Goal: Task Accomplishment & Management: Manage account settings

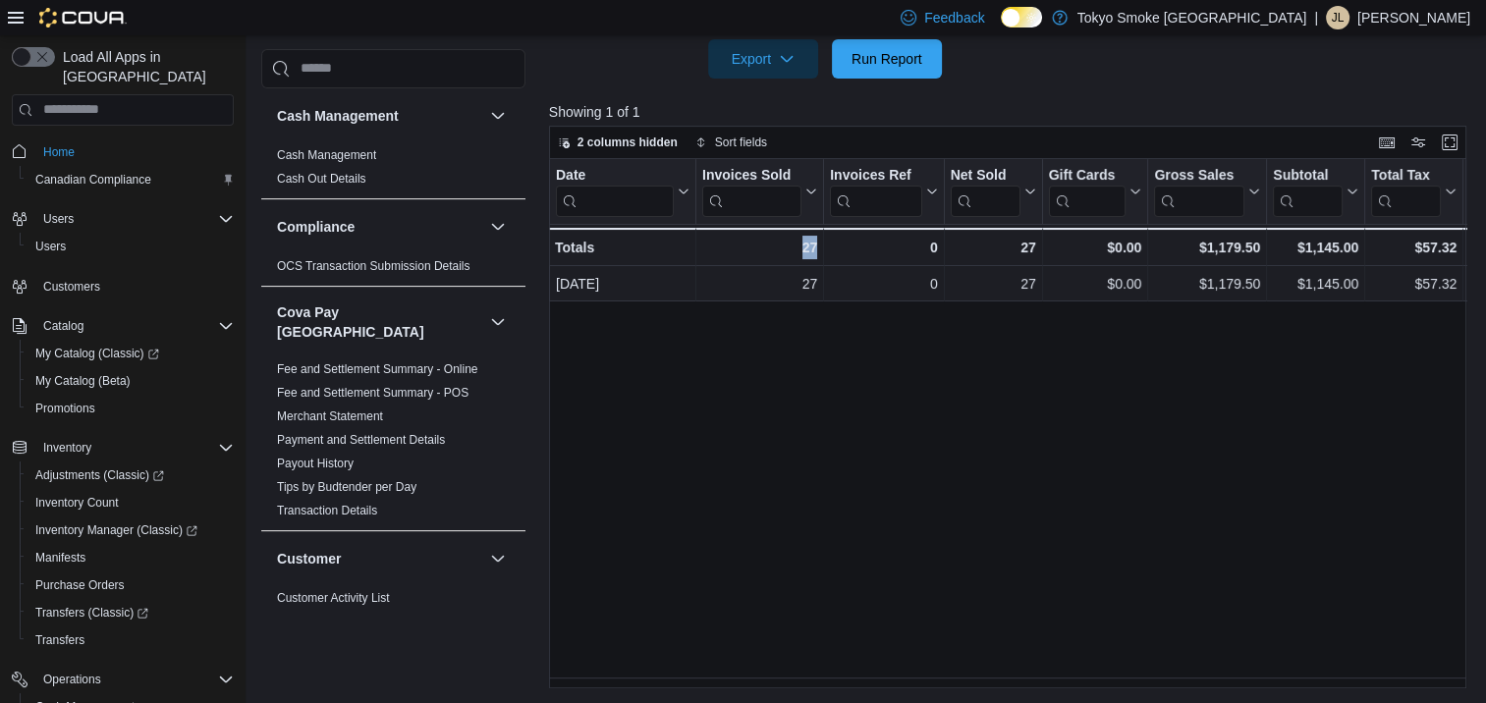
scroll to position [1592, 0]
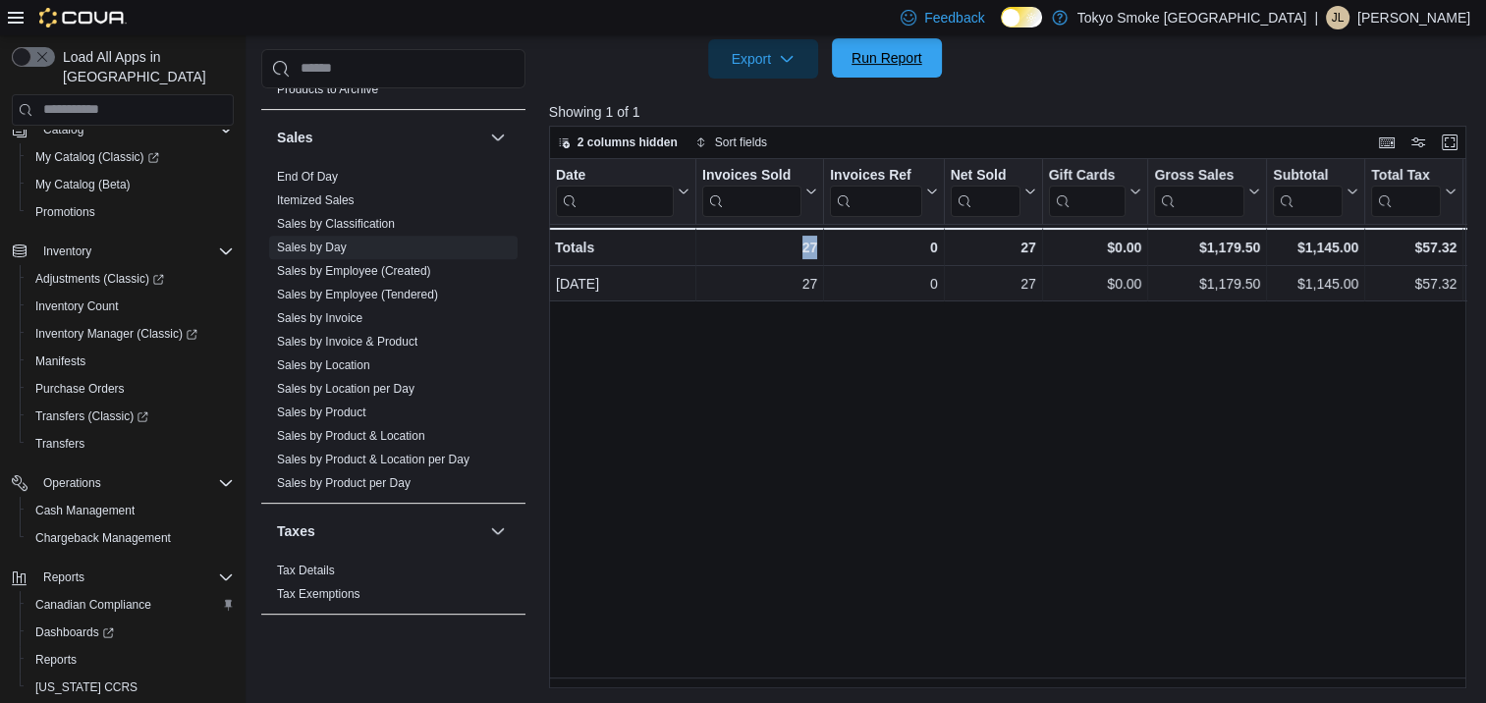
click at [901, 74] on span "Run Report" at bounding box center [886, 57] width 86 height 39
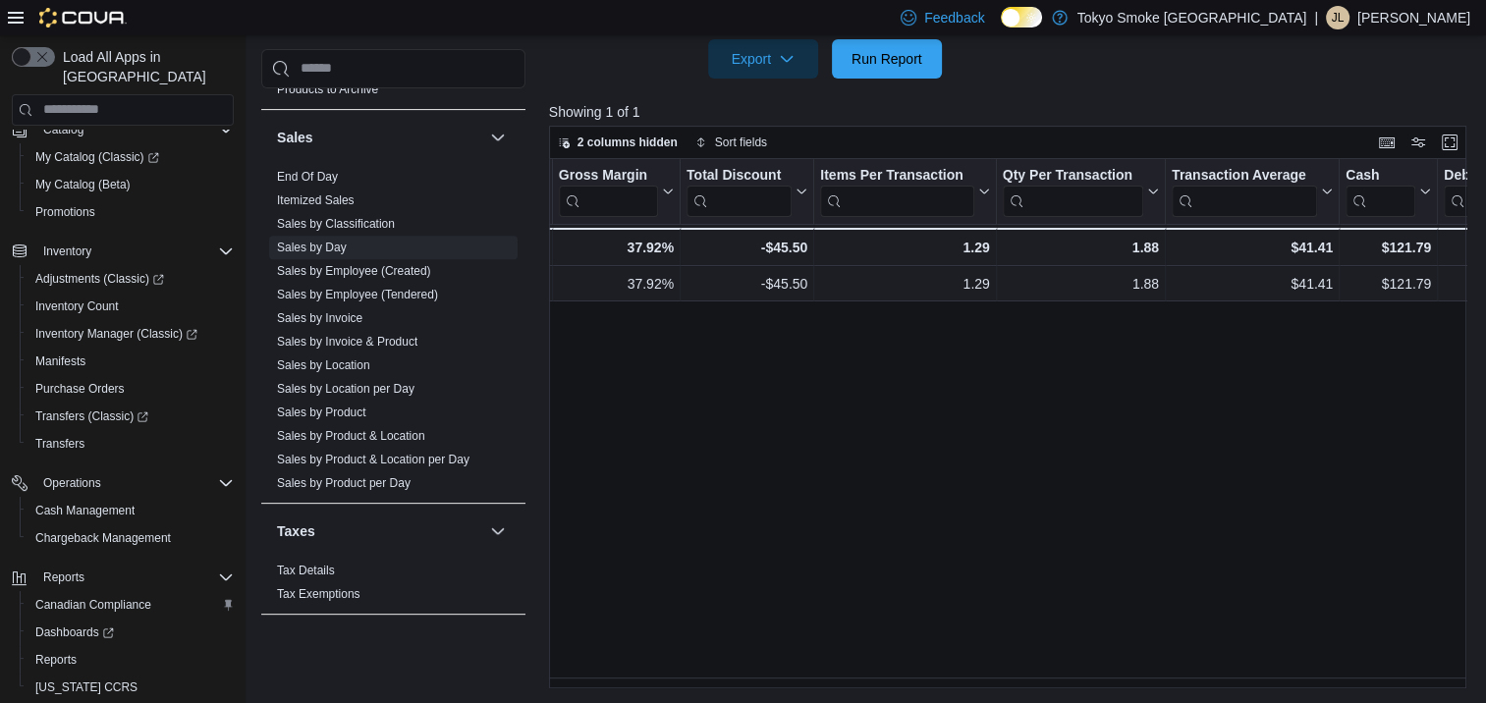
scroll to position [0, 1267]
drag, startPoint x: 1070, startPoint y: 687, endPoint x: 1135, endPoint y: 664, distance: 69.0
click at [1135, 664] on div "Date Click to view column header actions Invoices Sold Click to view column hea…" at bounding box center [1007, 423] width 917 height 529
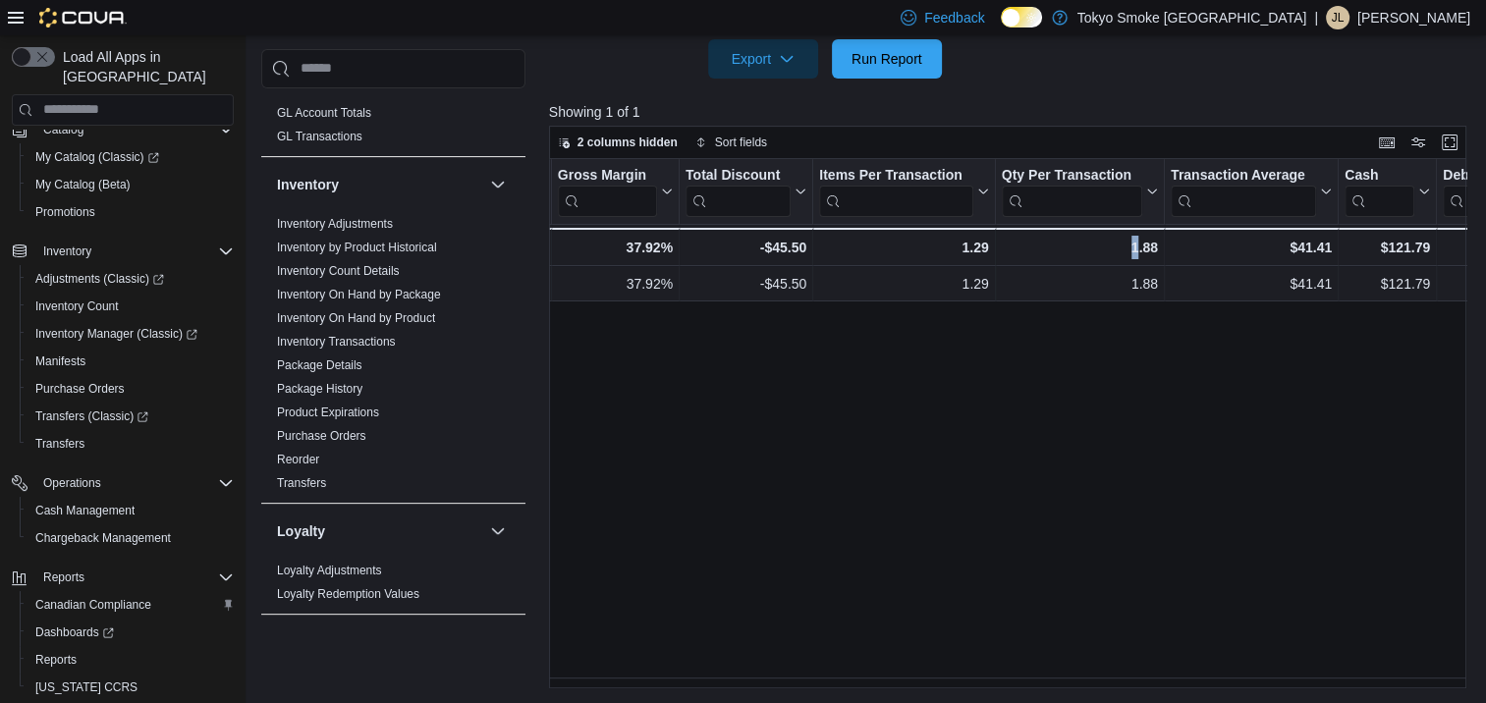
scroll to position [512, 0]
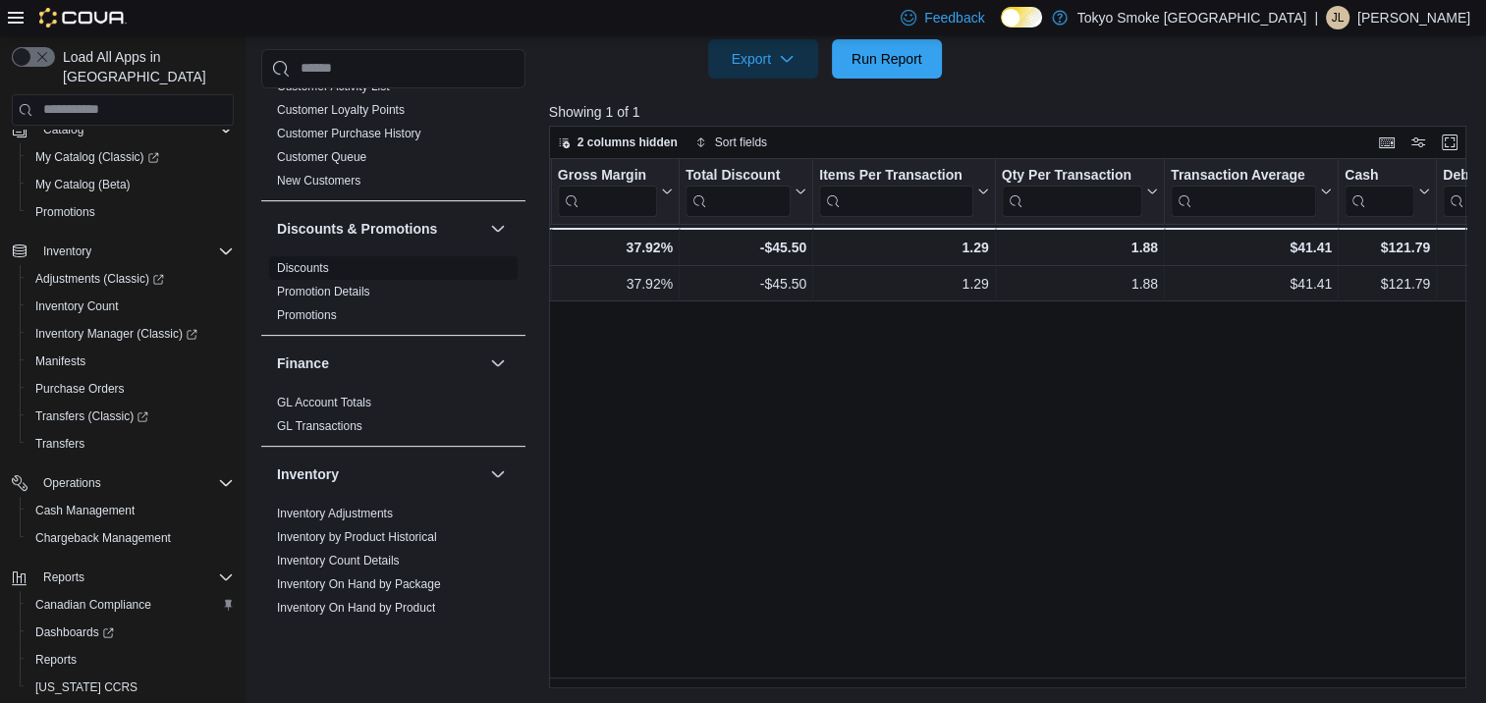
click at [303, 256] on span "Discounts" at bounding box center [393, 268] width 248 height 24
click at [306, 261] on link "Discounts" at bounding box center [303, 268] width 52 height 14
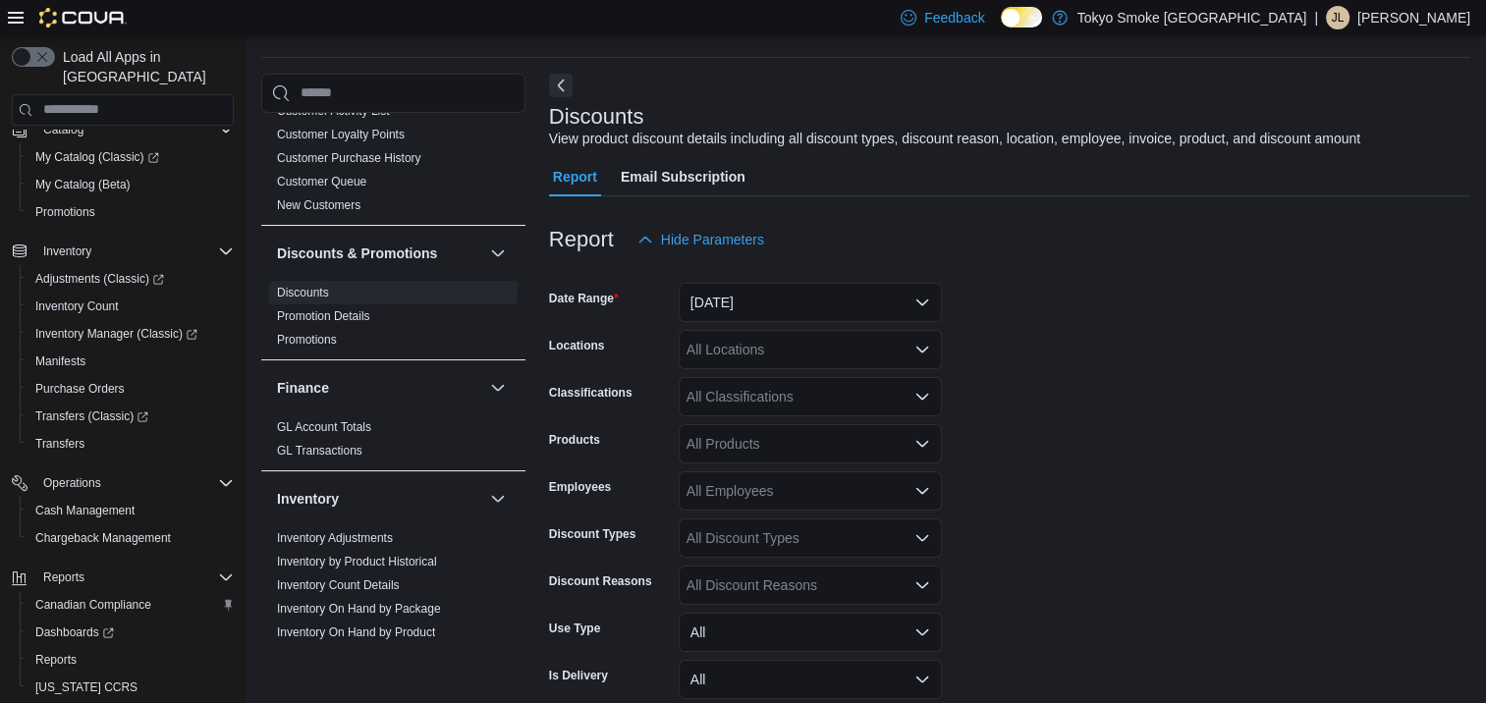
scroll to position [45, 0]
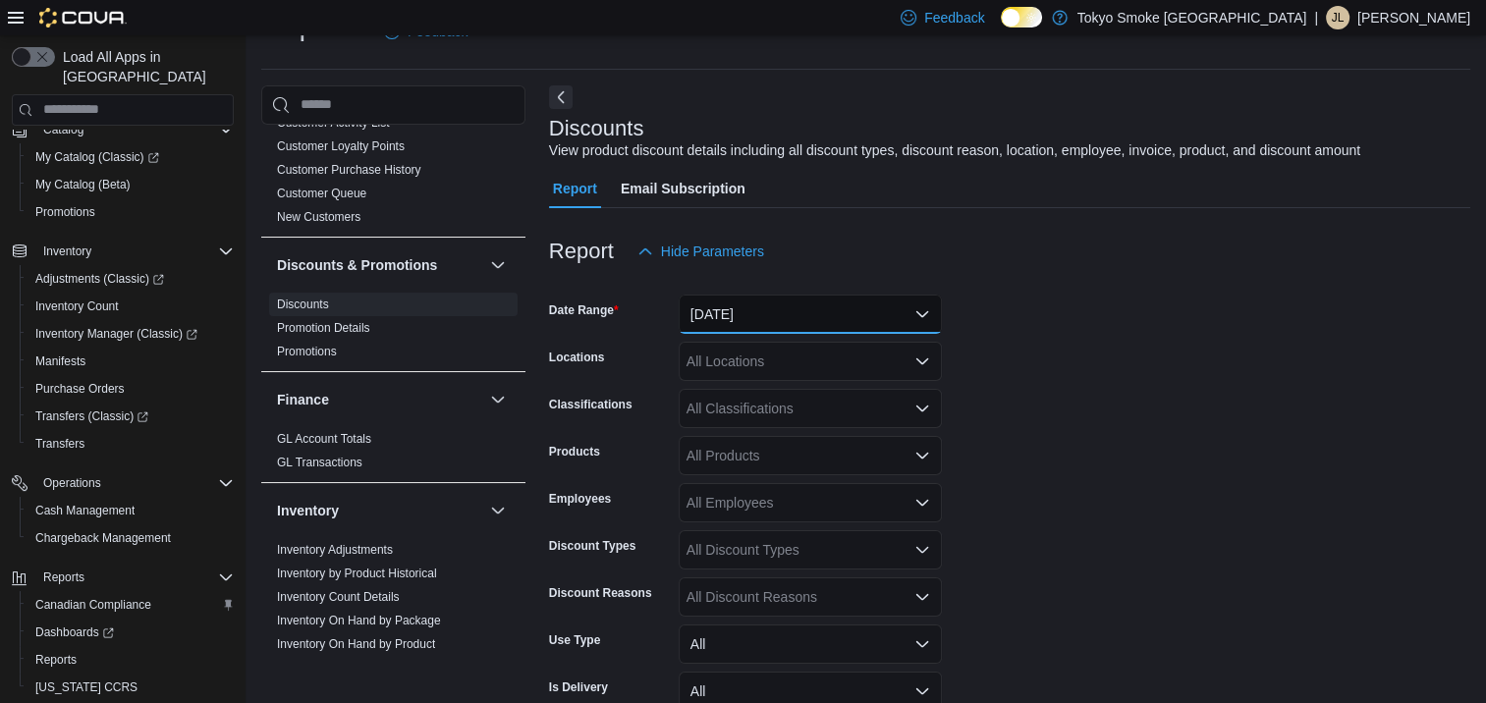
click at [791, 300] on button "Yesterday" at bounding box center [810, 314] width 263 height 39
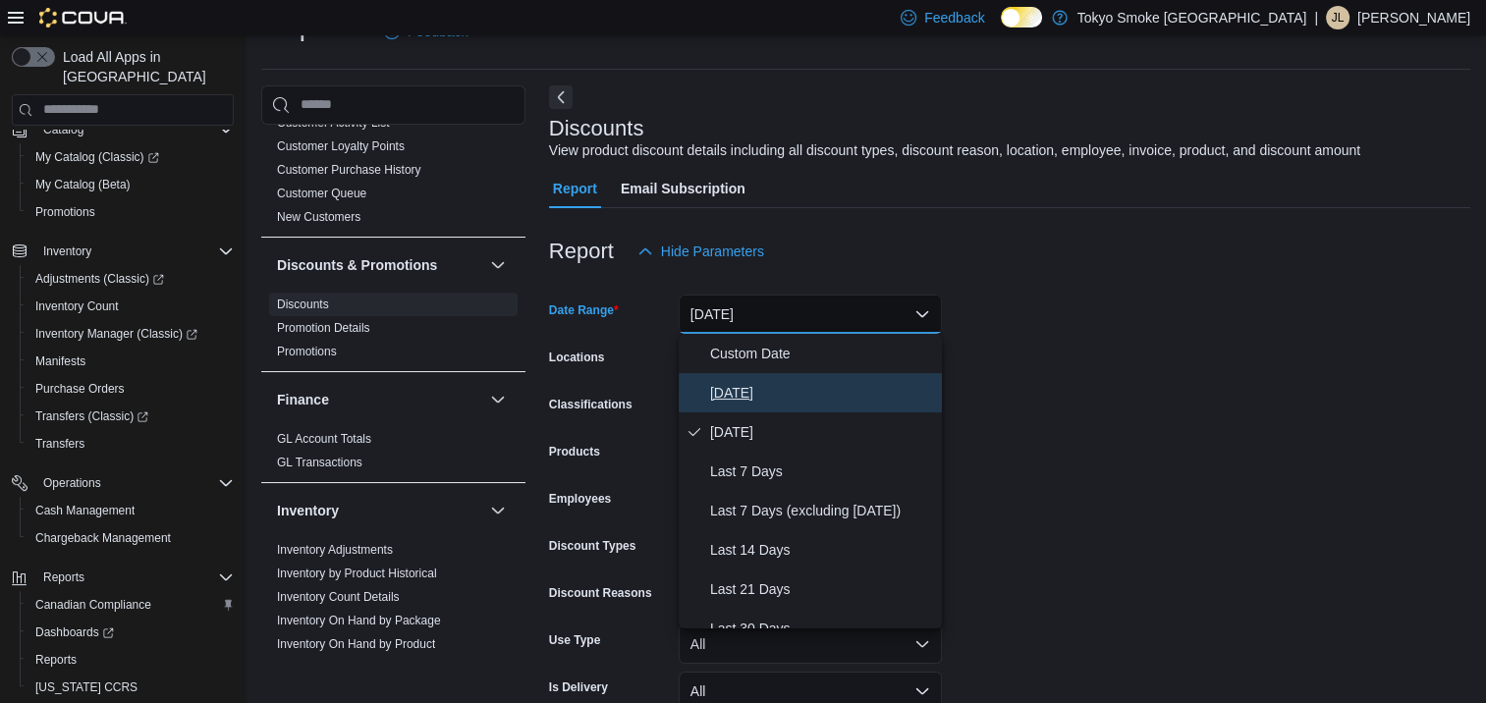
click at [758, 403] on span "Today" at bounding box center [822, 393] width 224 height 24
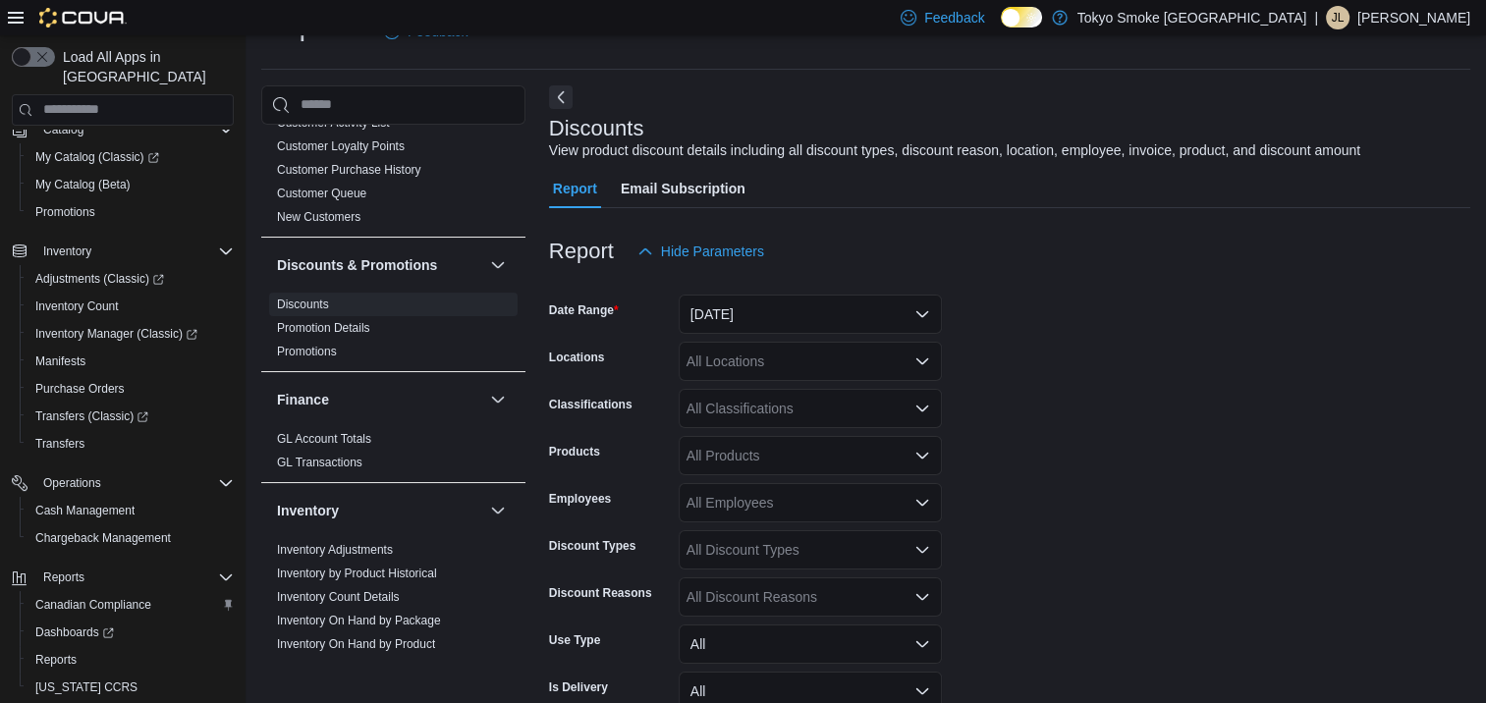
click at [1098, 421] on form "Date Range Today Locations All Locations Classifications All Classifications Pr…" at bounding box center [1009, 542] width 921 height 542
click at [721, 369] on div "All Locations" at bounding box center [810, 361] width 263 height 39
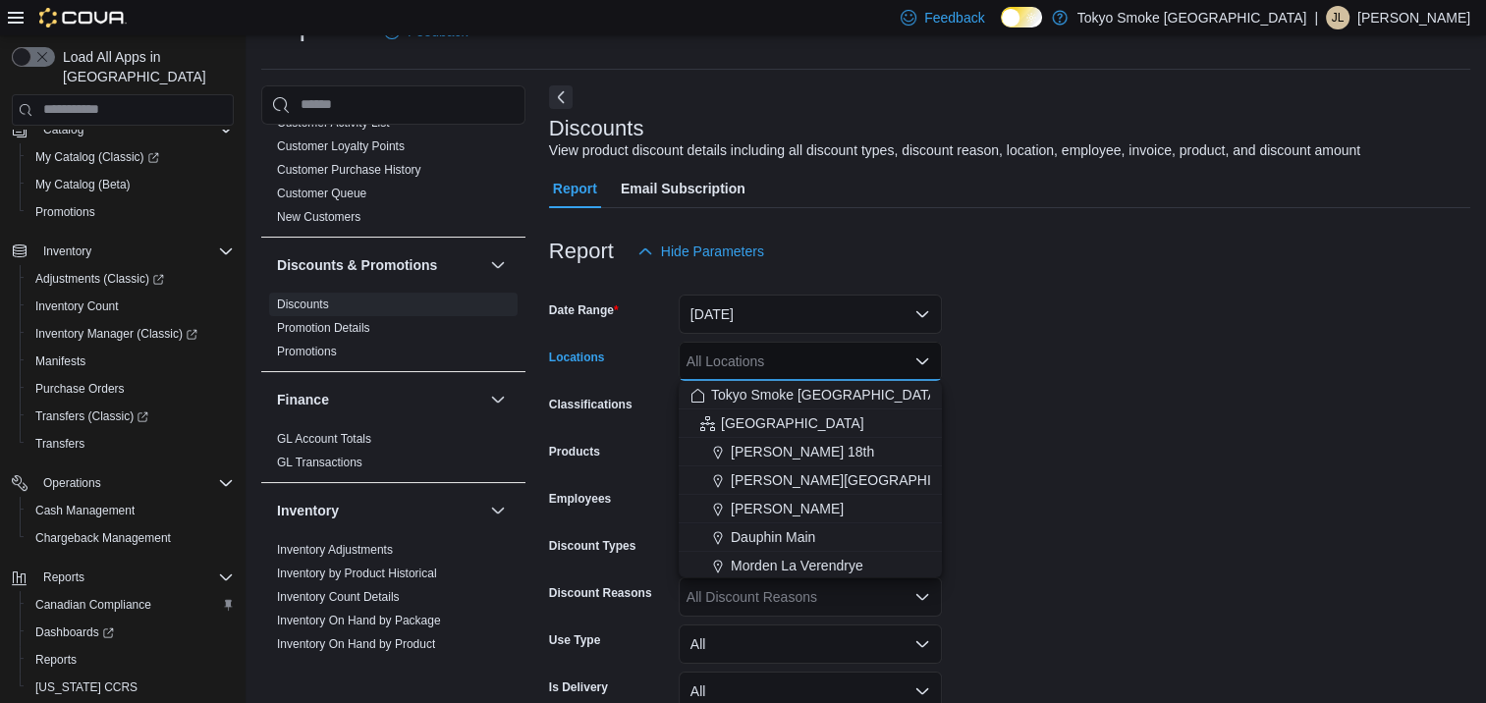
click at [774, 563] on span "Morden La Verendrye" at bounding box center [797, 566] width 133 height 20
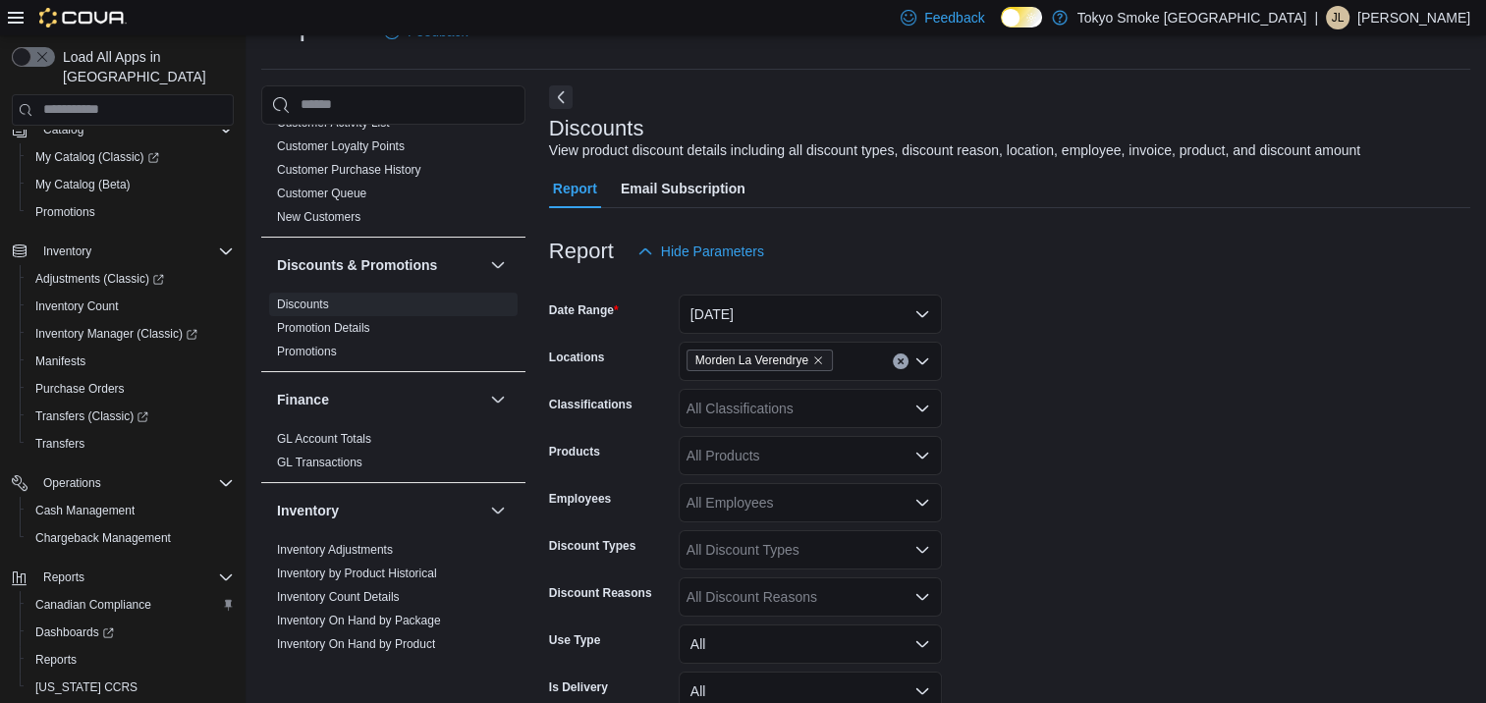
drag, startPoint x: 1406, startPoint y: 501, endPoint x: 1291, endPoint y: 499, distance: 114.9
click at [1407, 499] on form "Date Range Today Locations Morden La Verendrye Classifications All Classificati…" at bounding box center [1009, 542] width 921 height 542
click at [806, 590] on div "All Discount Reasons" at bounding box center [810, 596] width 263 height 39
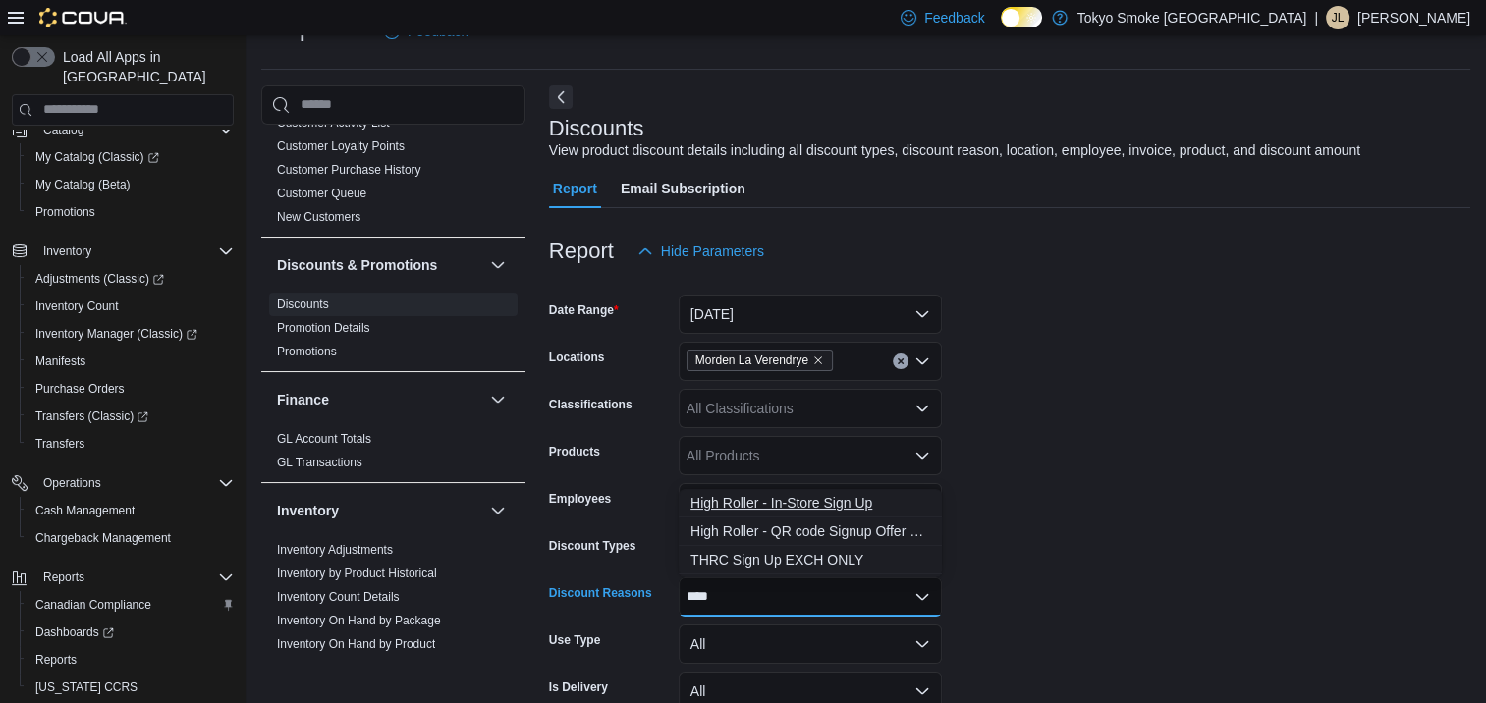
type input "****"
click at [869, 509] on span "High Roller - In-Store Sign Up" at bounding box center [810, 503] width 240 height 20
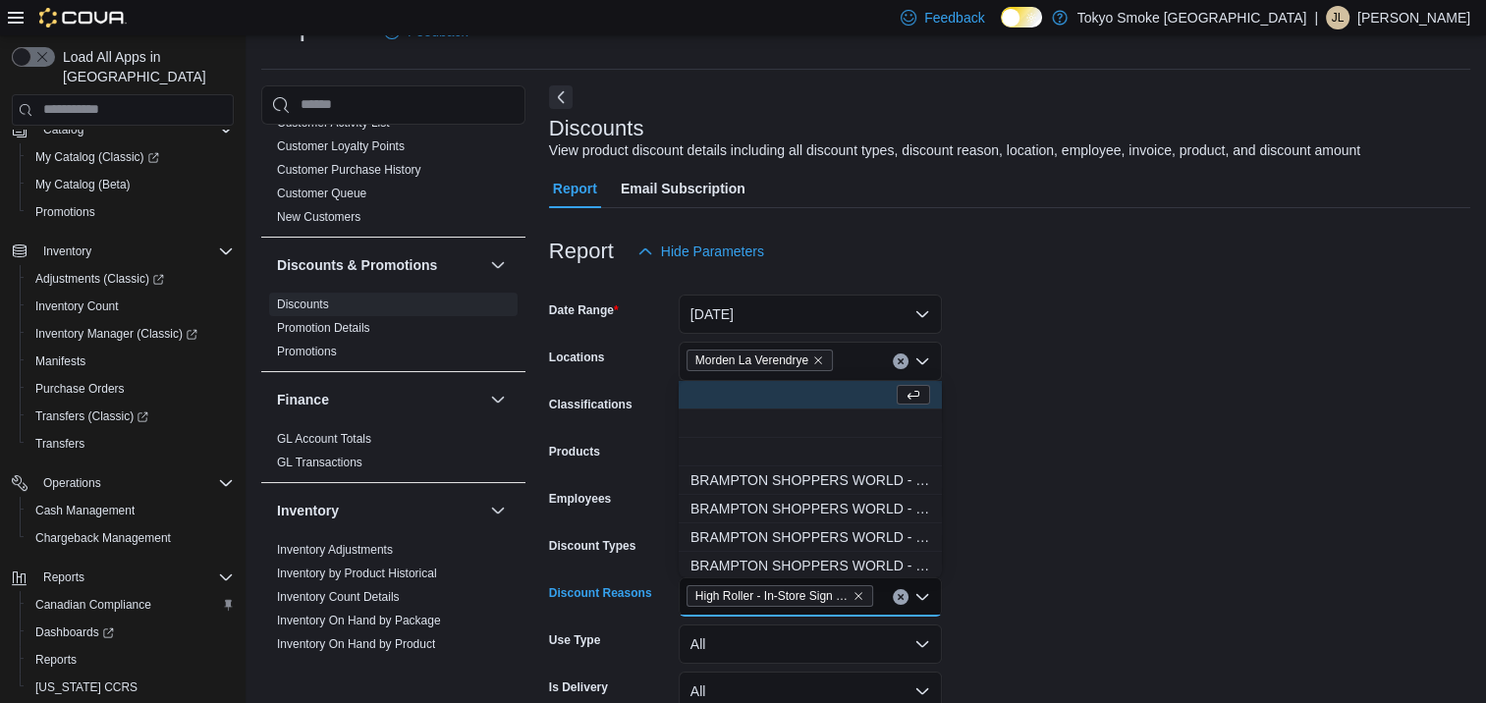
click at [1167, 456] on form "Date Range Today Locations Morden La Verendrye Classifications All Classificati…" at bounding box center [1009, 542] width 921 height 542
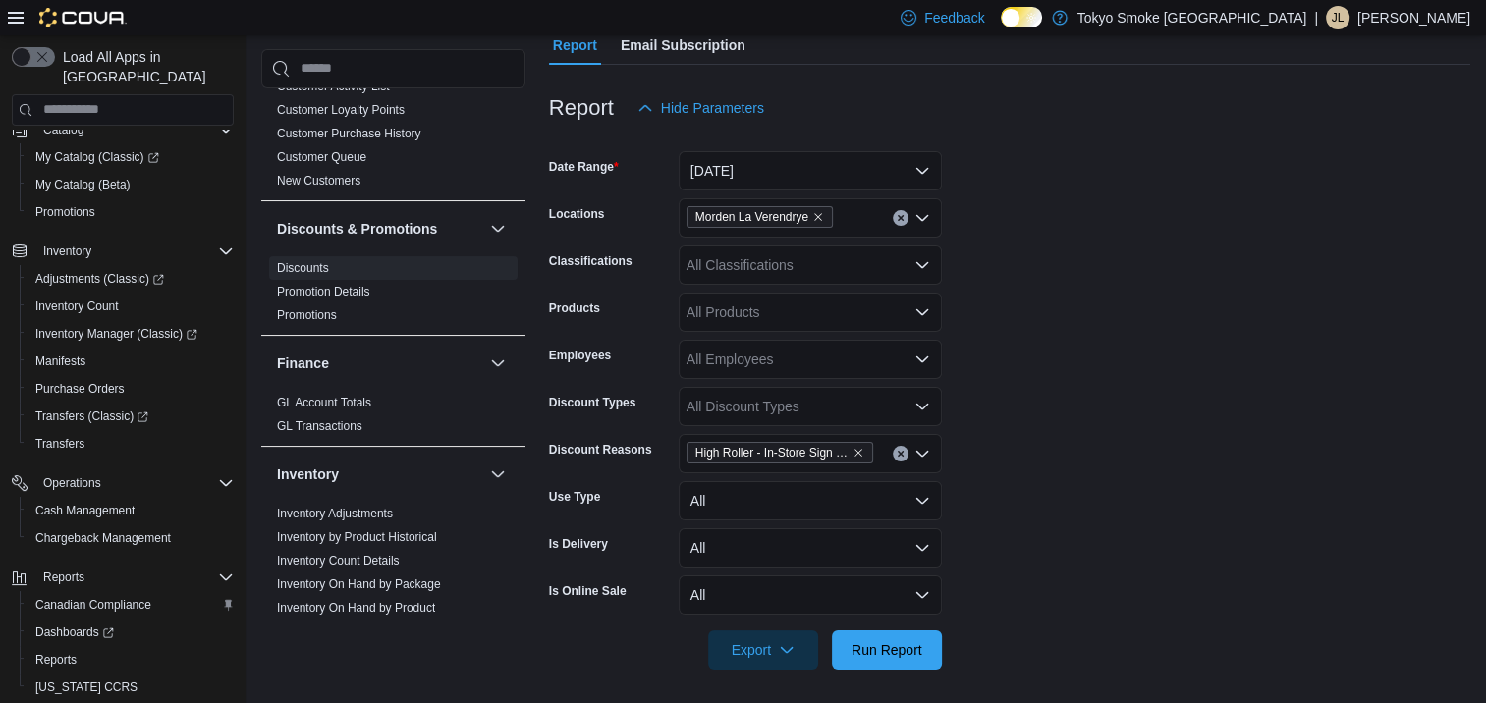
scroll to position [193, 0]
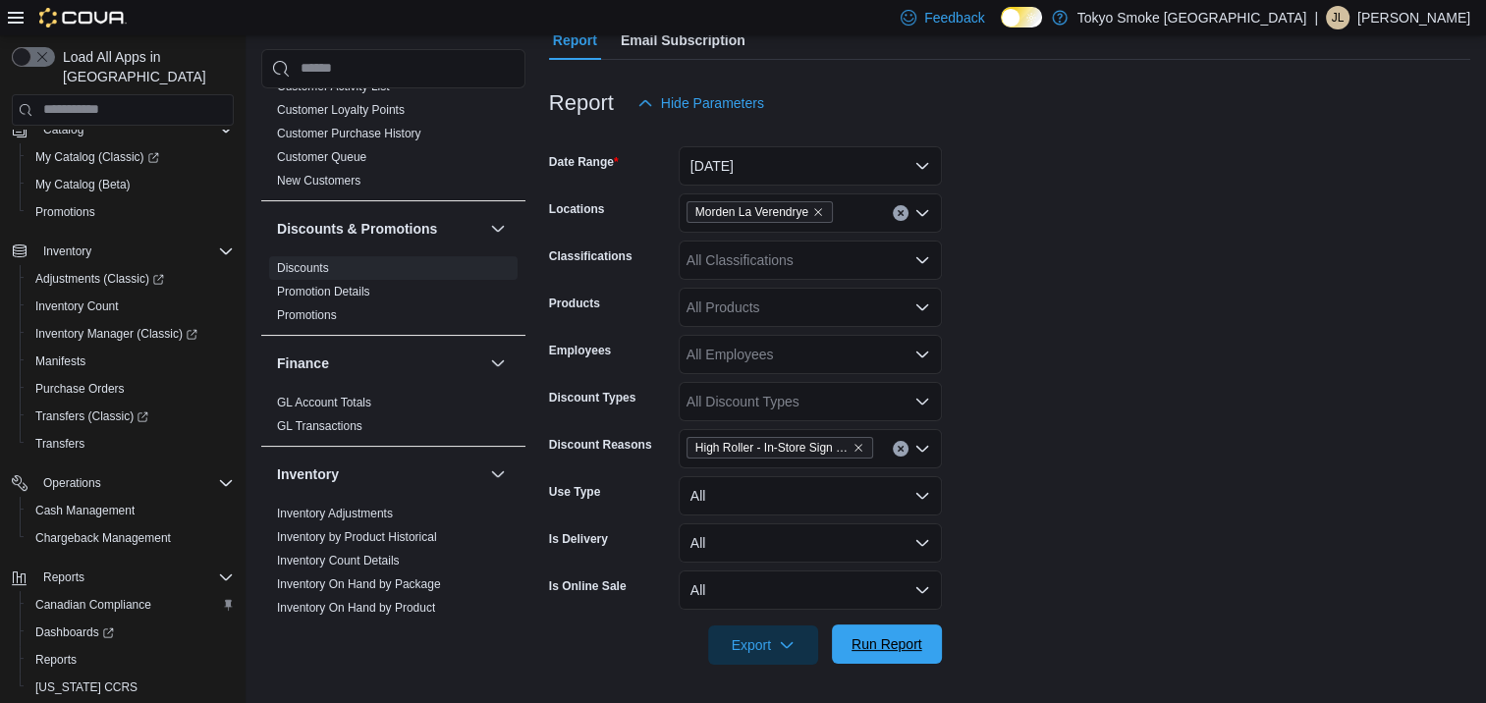
click at [922, 630] on span "Run Report" at bounding box center [886, 643] width 86 height 39
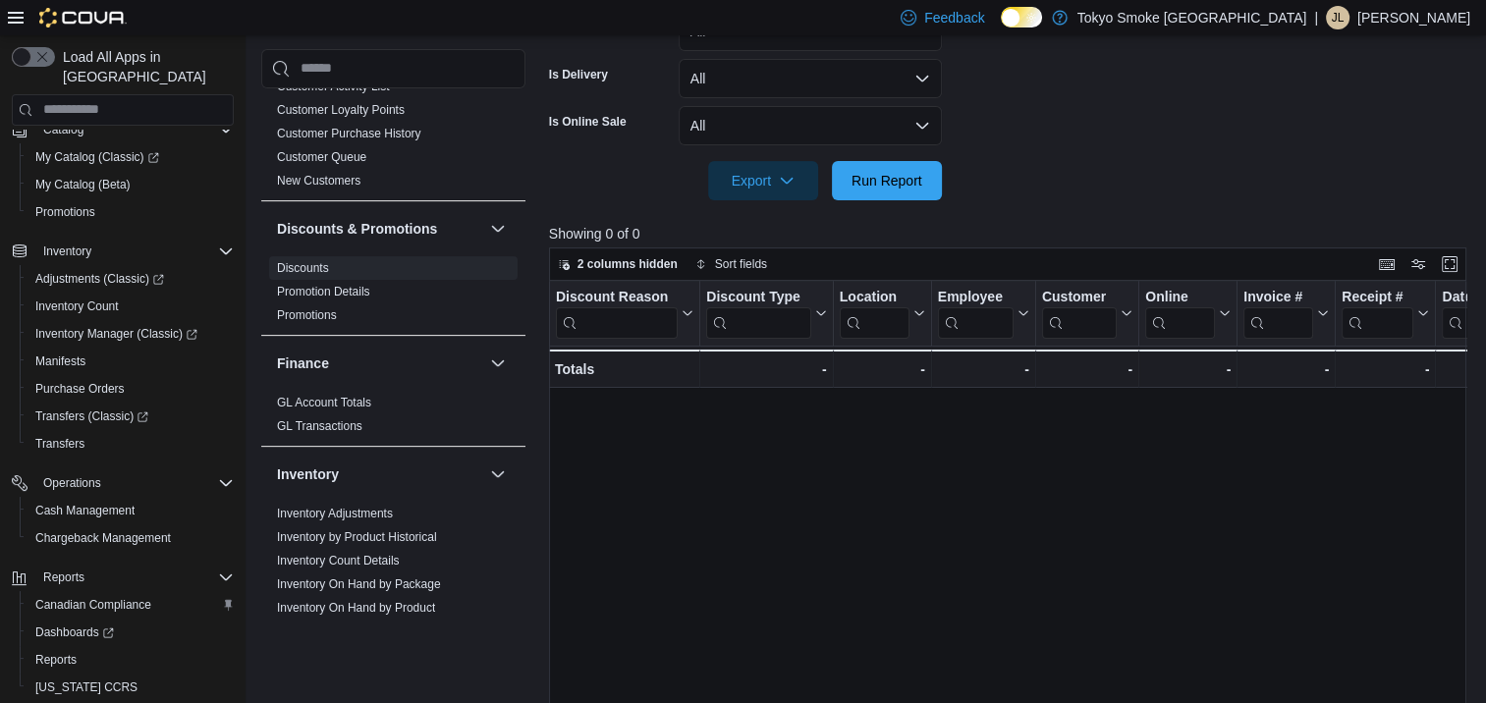
scroll to position [780, 0]
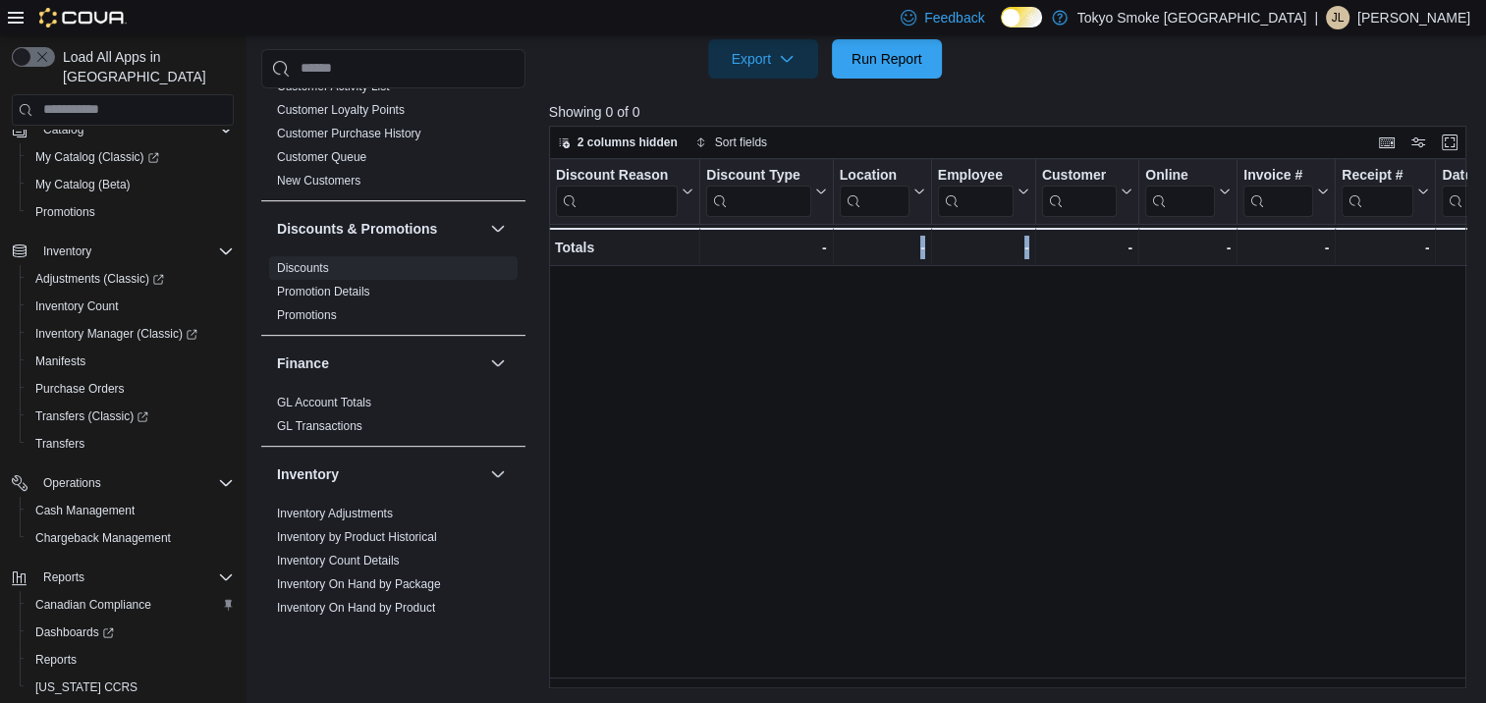
drag, startPoint x: 837, startPoint y: 687, endPoint x: 1057, endPoint y: 614, distance: 232.0
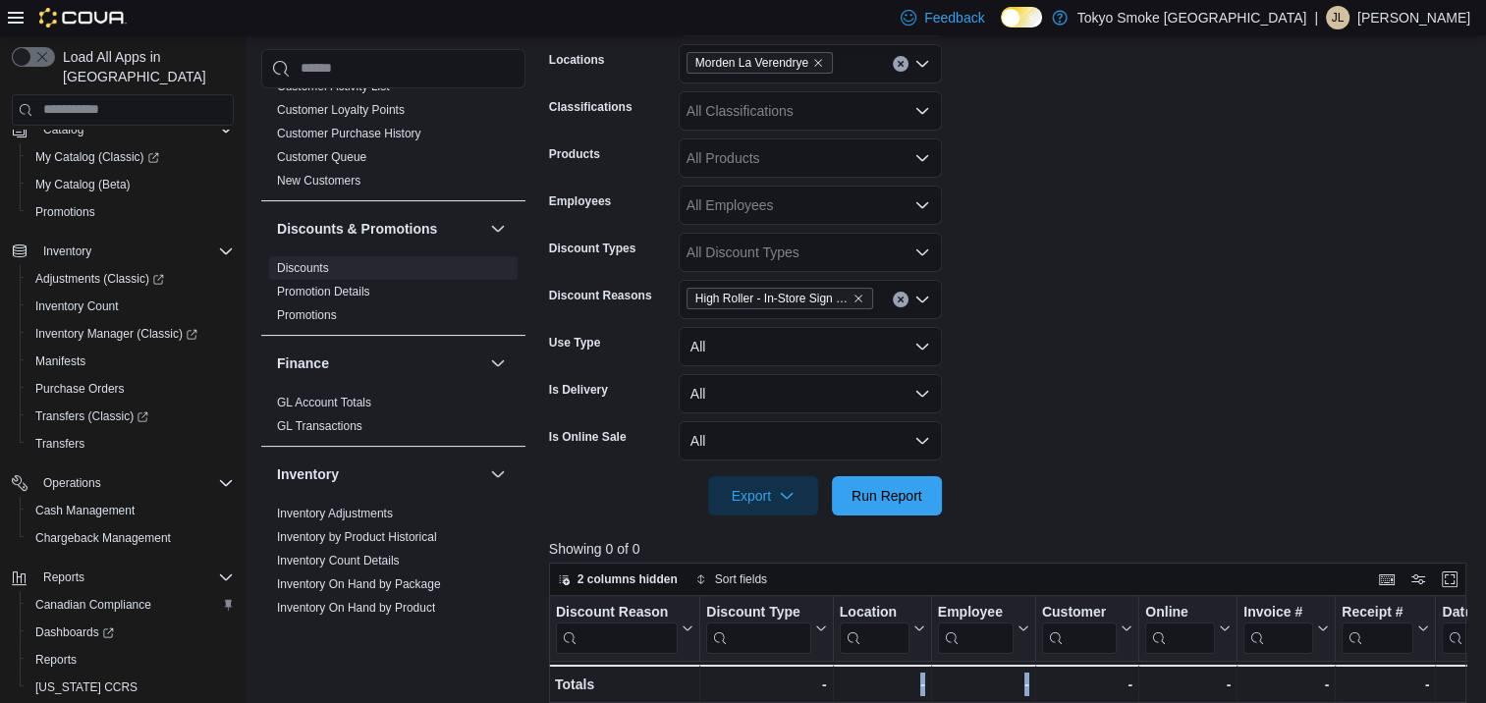
scroll to position [289, 0]
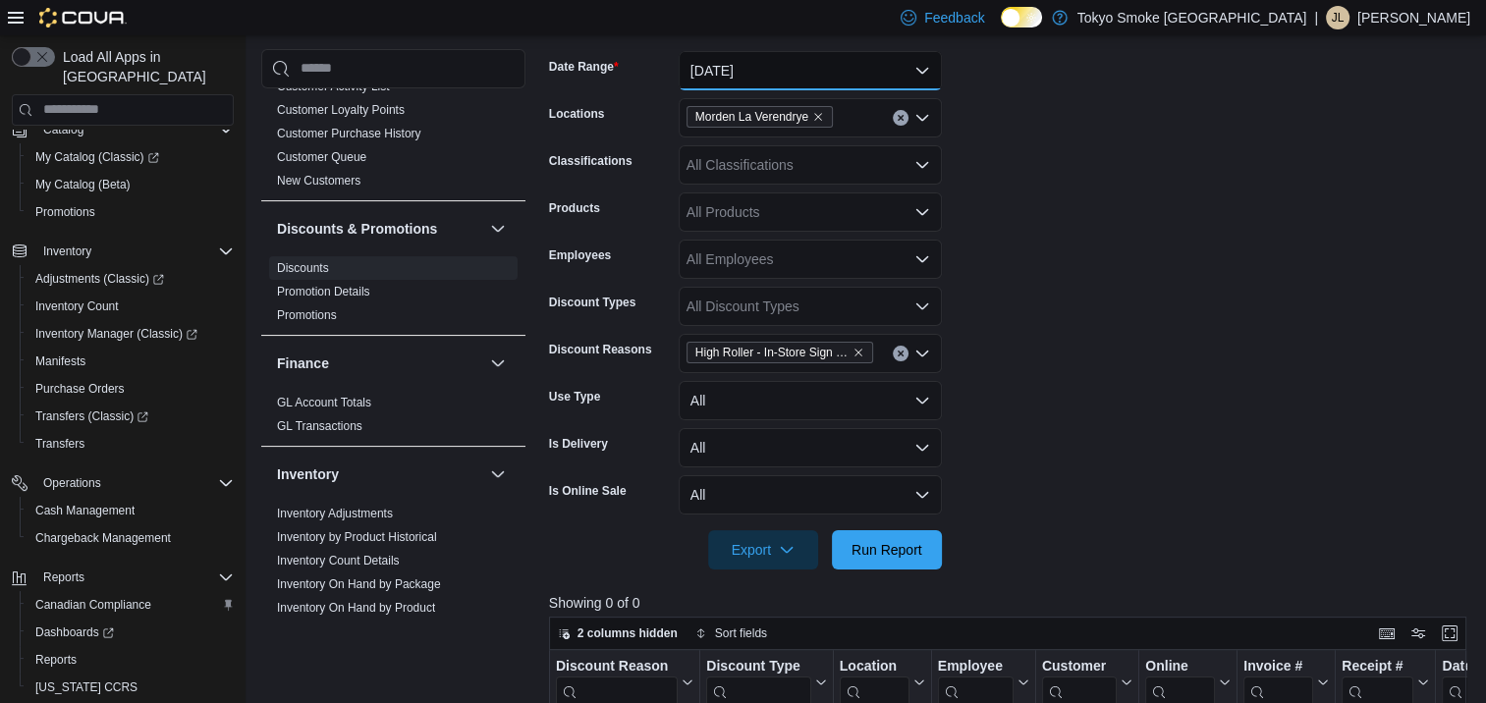
click at [772, 81] on button "Today" at bounding box center [810, 70] width 263 height 39
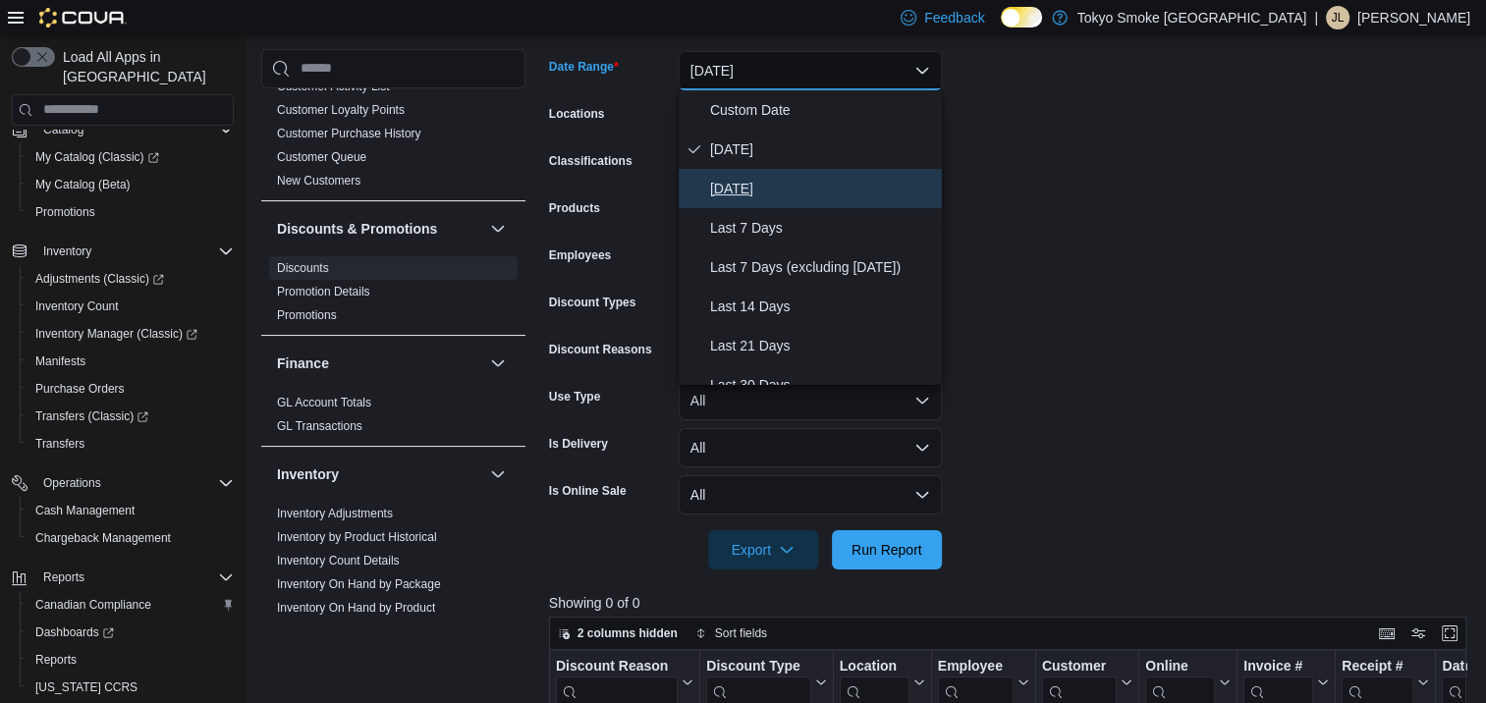
click at [772, 199] on span "Yesterday" at bounding box center [822, 189] width 224 height 24
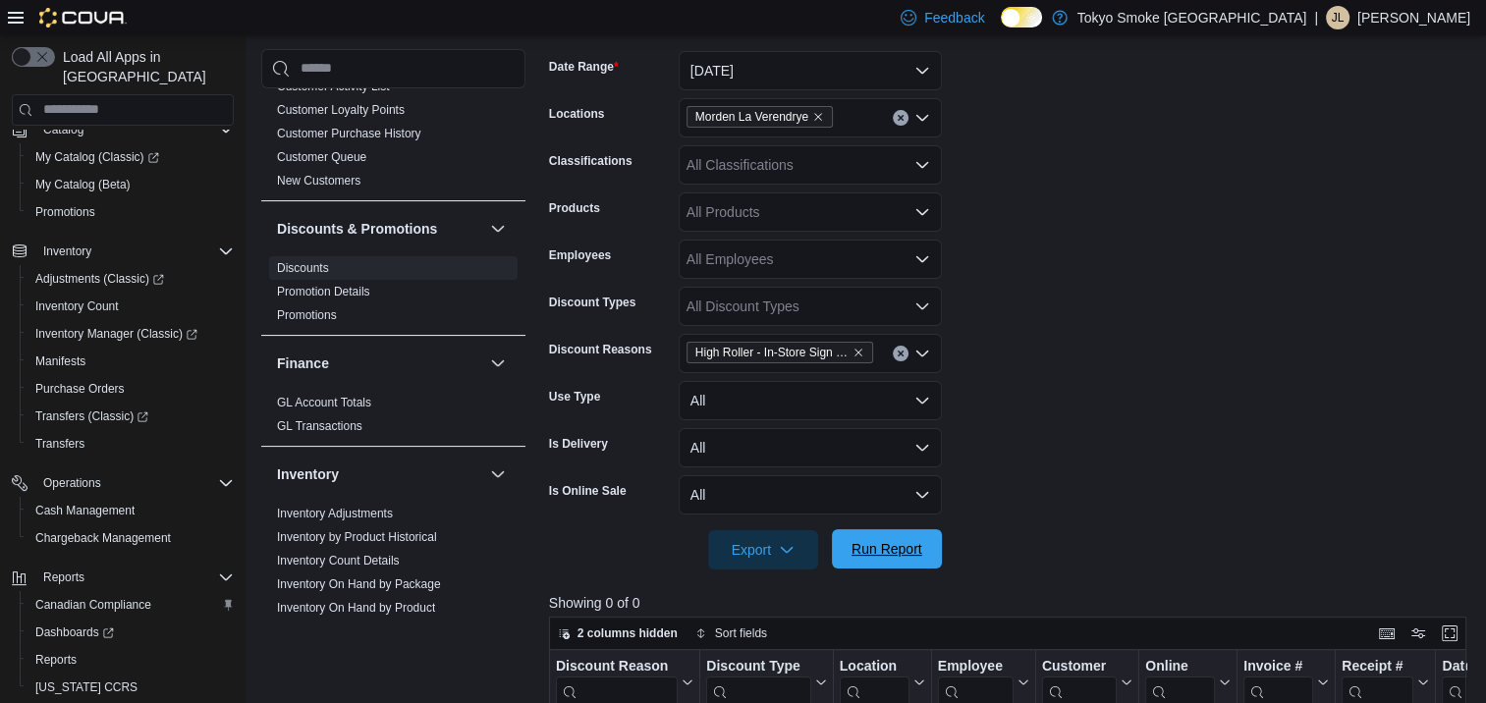
click at [908, 564] on span "Run Report" at bounding box center [886, 548] width 86 height 39
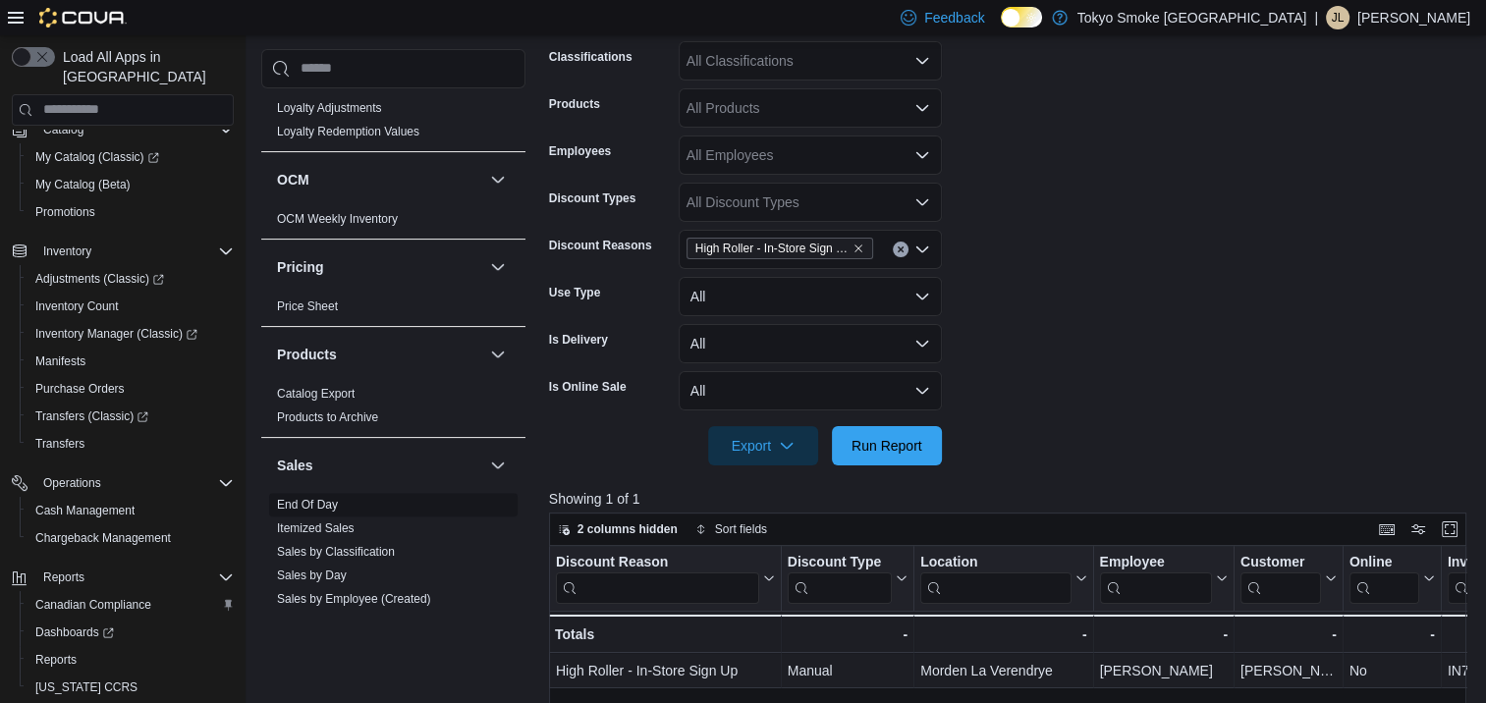
scroll to position [1297, 0]
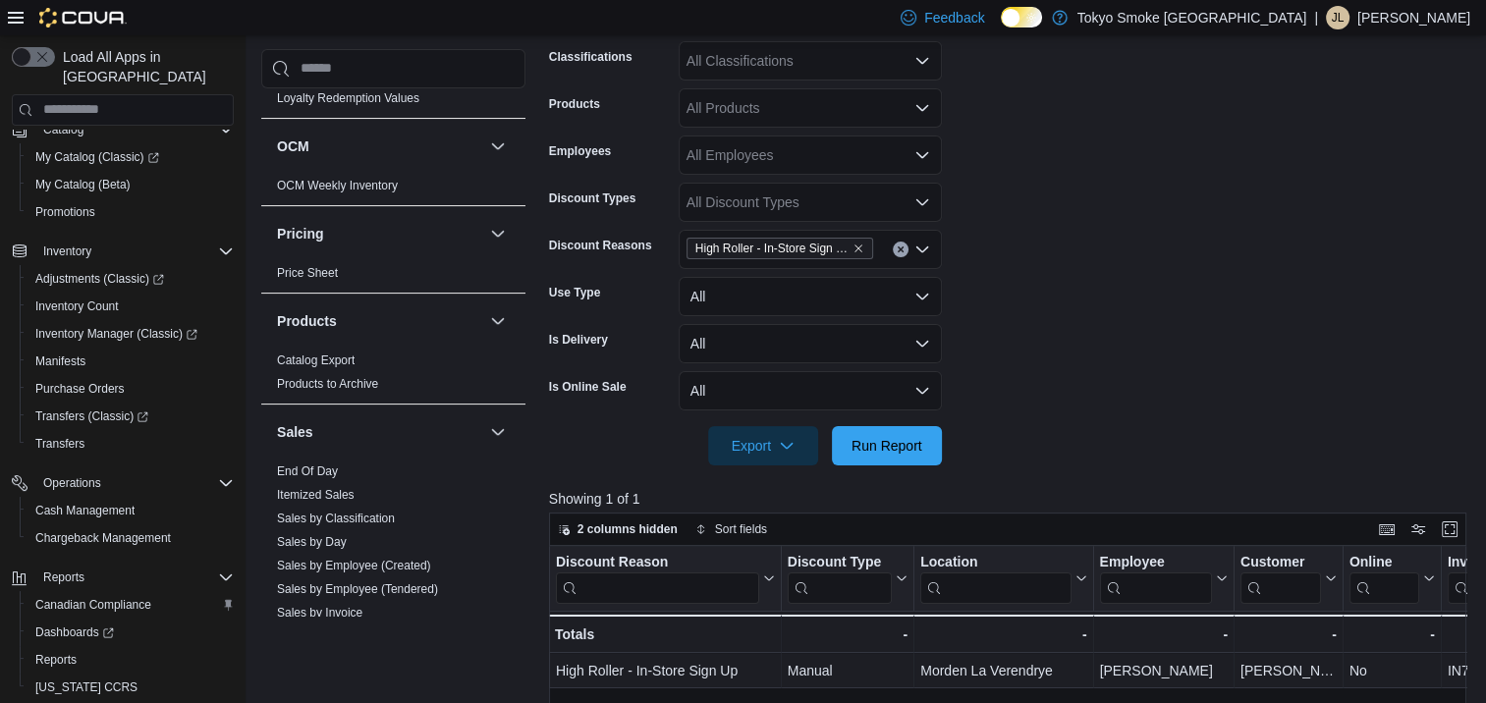
click at [340, 535] on link "Sales by Day" at bounding box center [312, 542] width 70 height 14
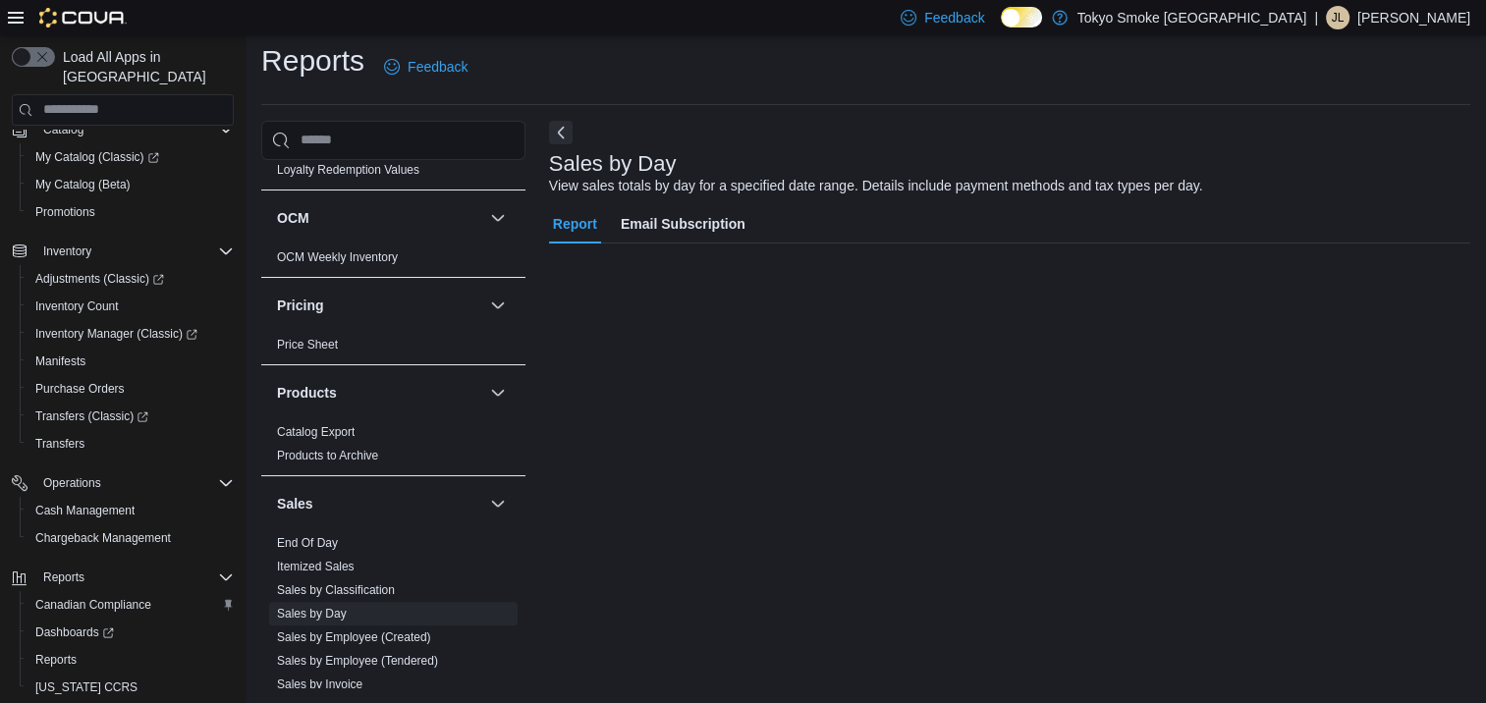
scroll to position [9, 0]
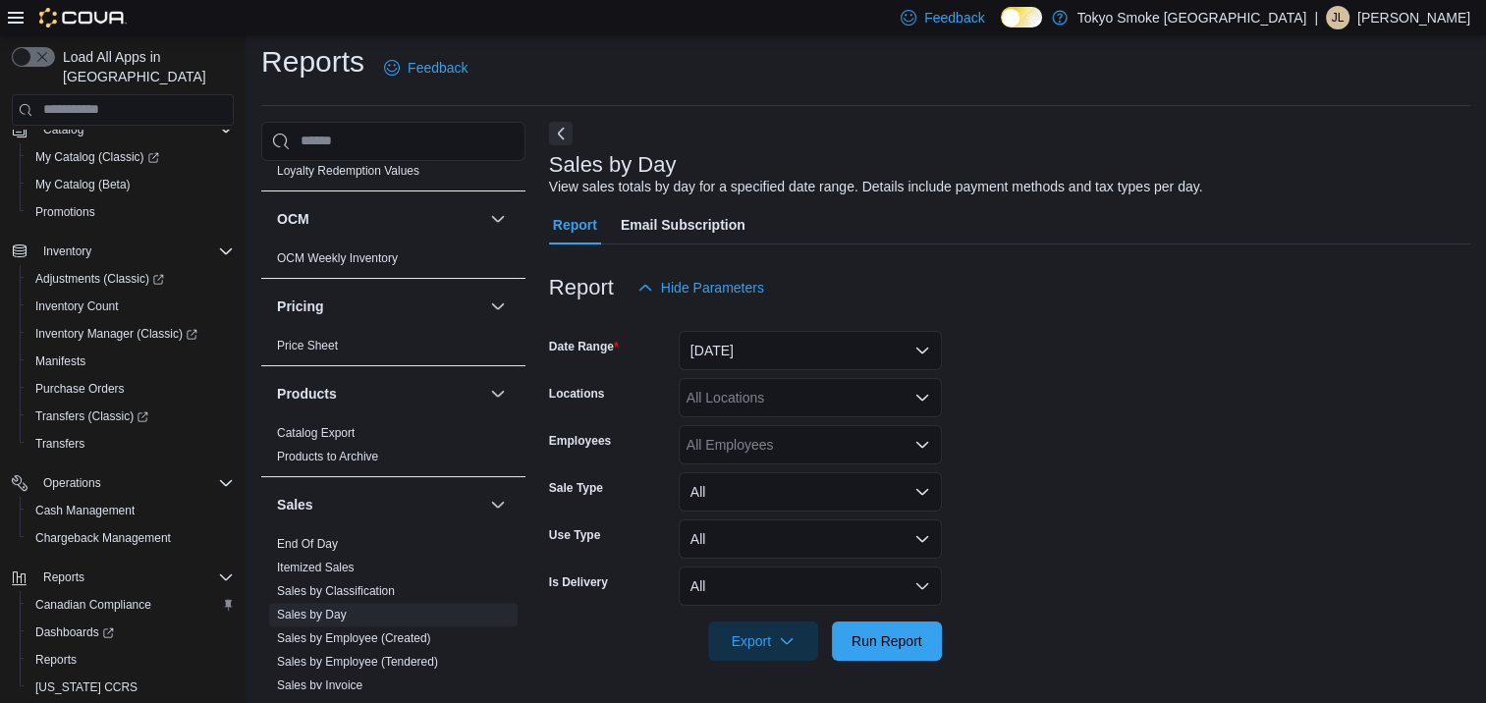
click at [741, 375] on form "Date Range Yesterday Locations All Locations Employees All Employees Sale Type …" at bounding box center [1009, 483] width 921 height 353
click at [762, 357] on button "Yesterday" at bounding box center [810, 350] width 263 height 39
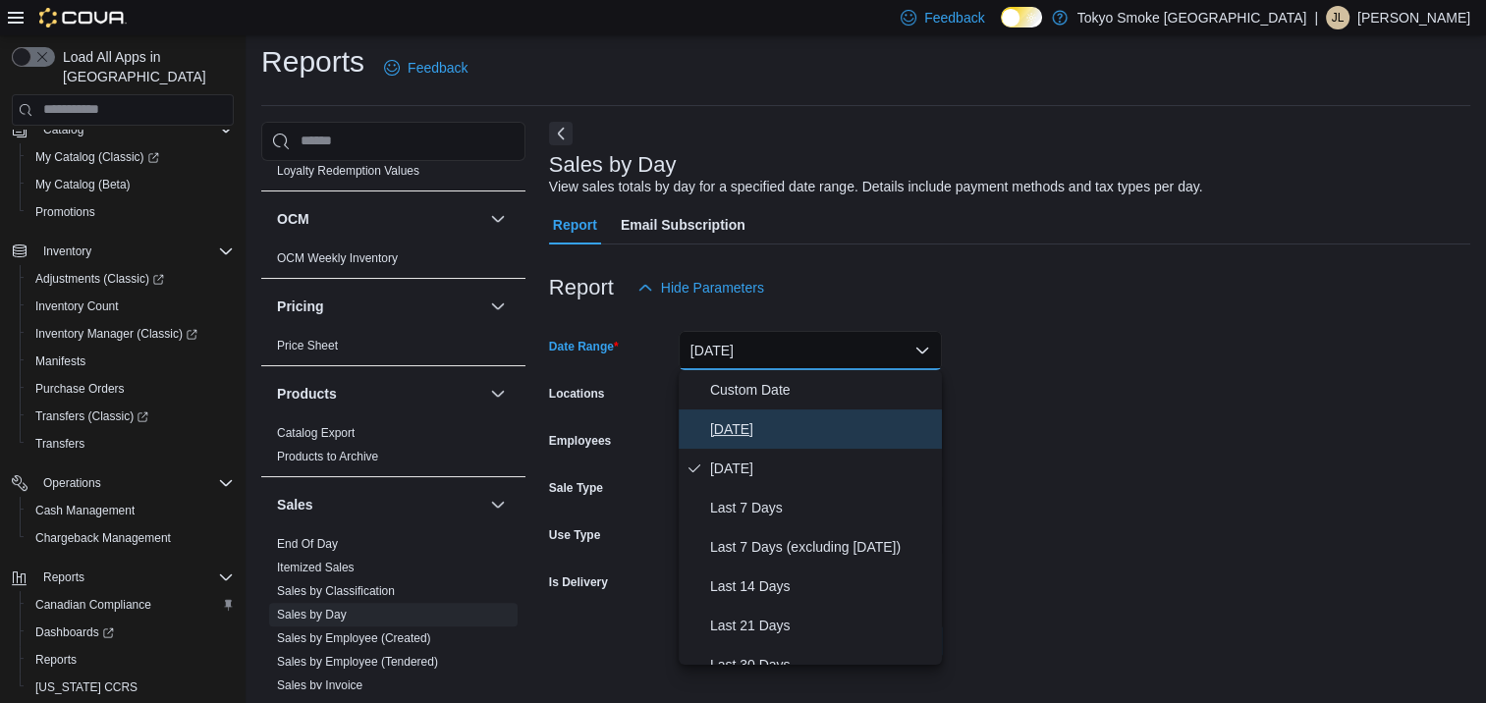
click at [761, 440] on button "Today" at bounding box center [810, 428] width 263 height 39
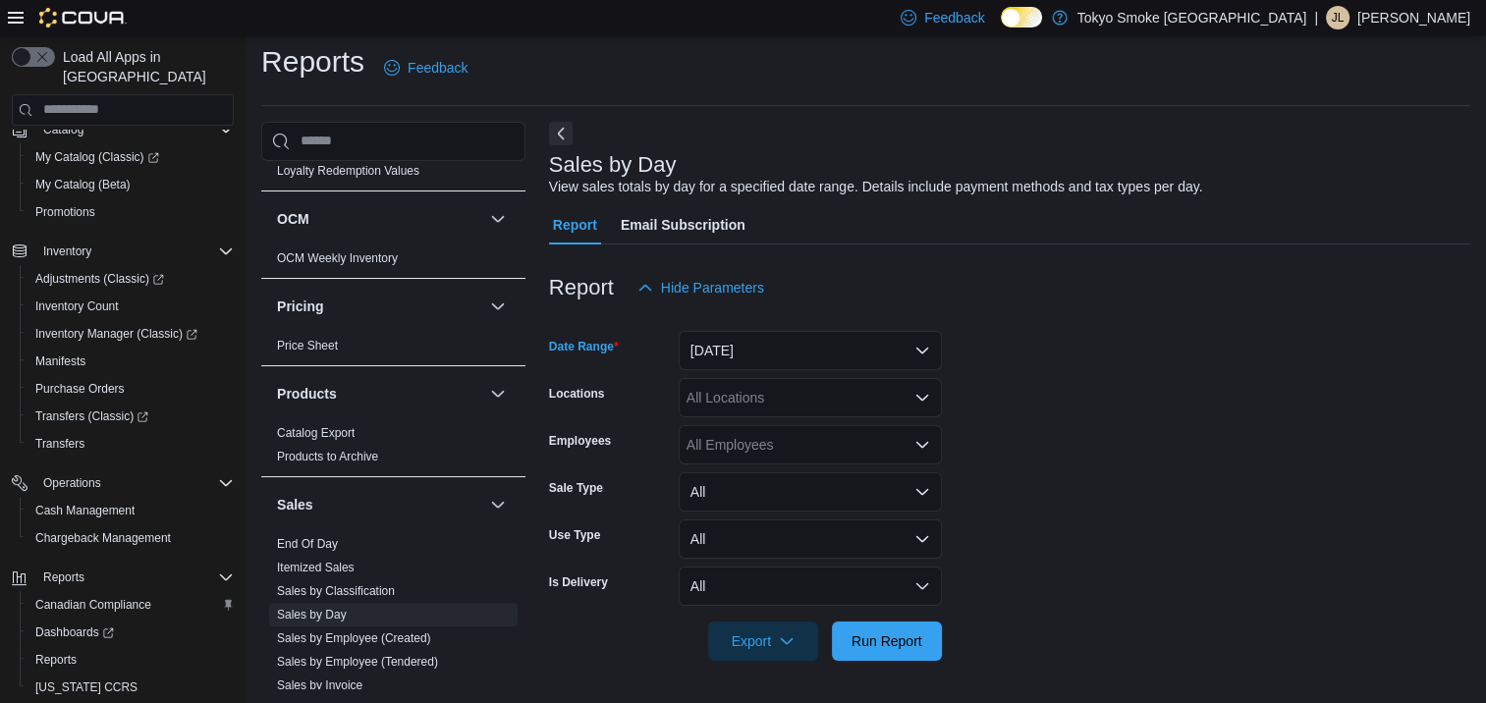
click at [767, 403] on div "All Locations" at bounding box center [810, 397] width 263 height 39
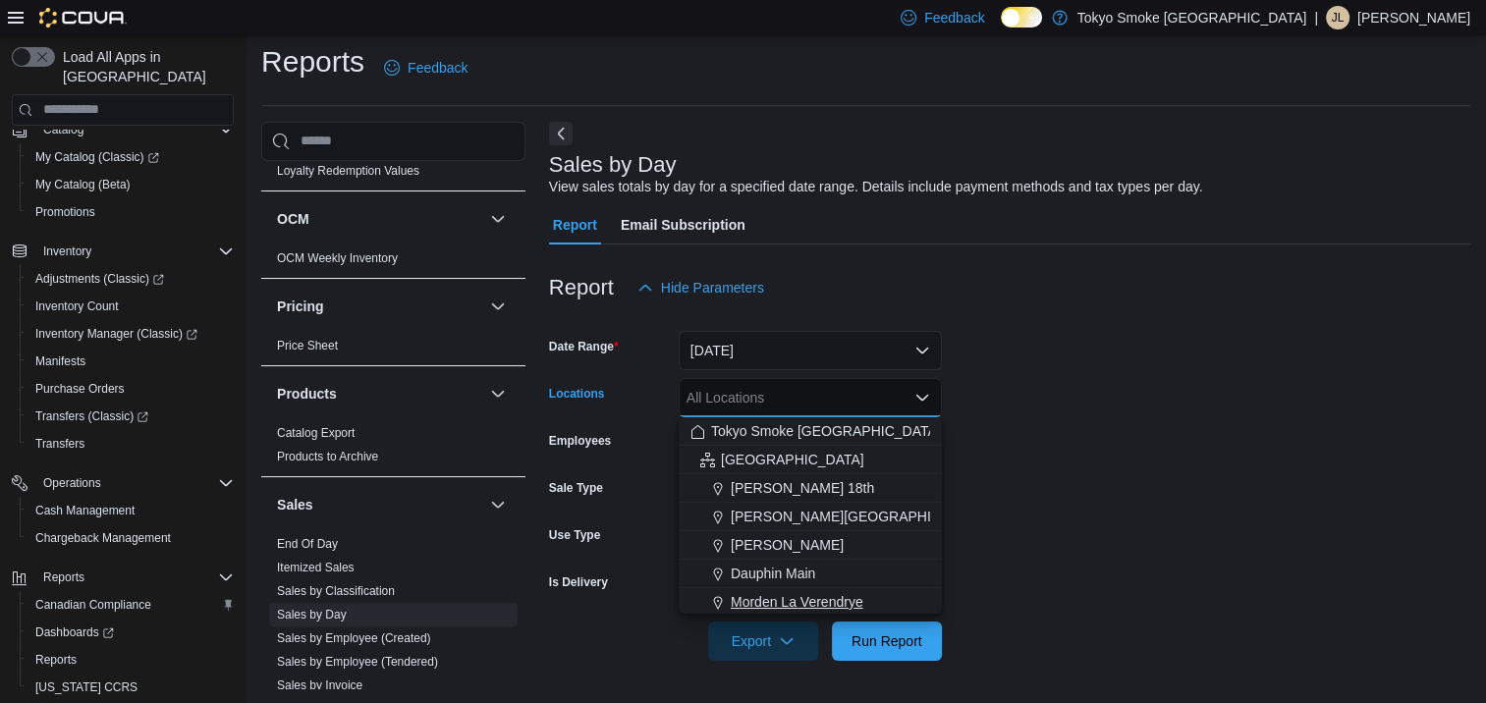
click at [784, 603] on span "Morden La Verendrye" at bounding box center [797, 602] width 133 height 20
click at [1112, 446] on form "Date Range Today Locations Morden La Verendrye Combo box. Selected. Morden La V…" at bounding box center [1009, 483] width 921 height 353
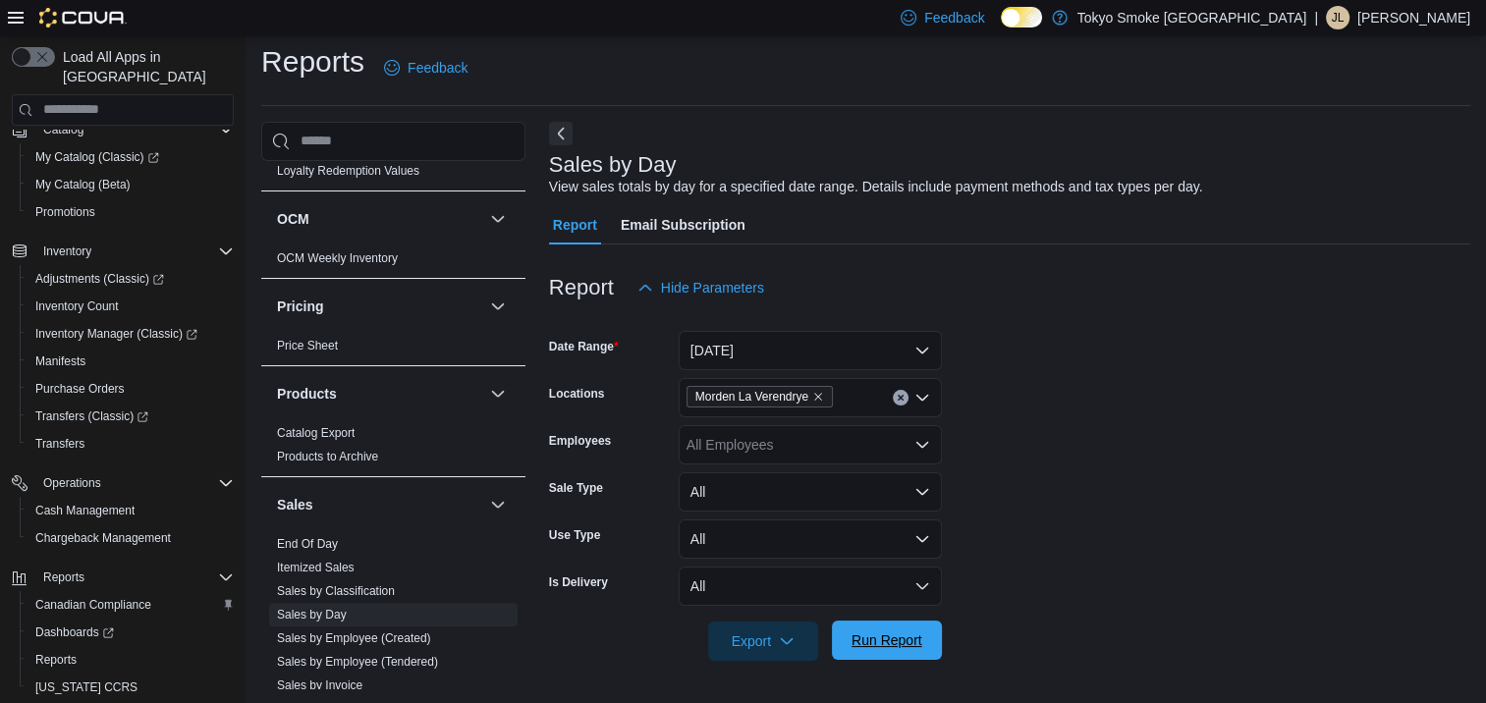
click at [935, 651] on button "Run Report" at bounding box center [887, 640] width 110 height 39
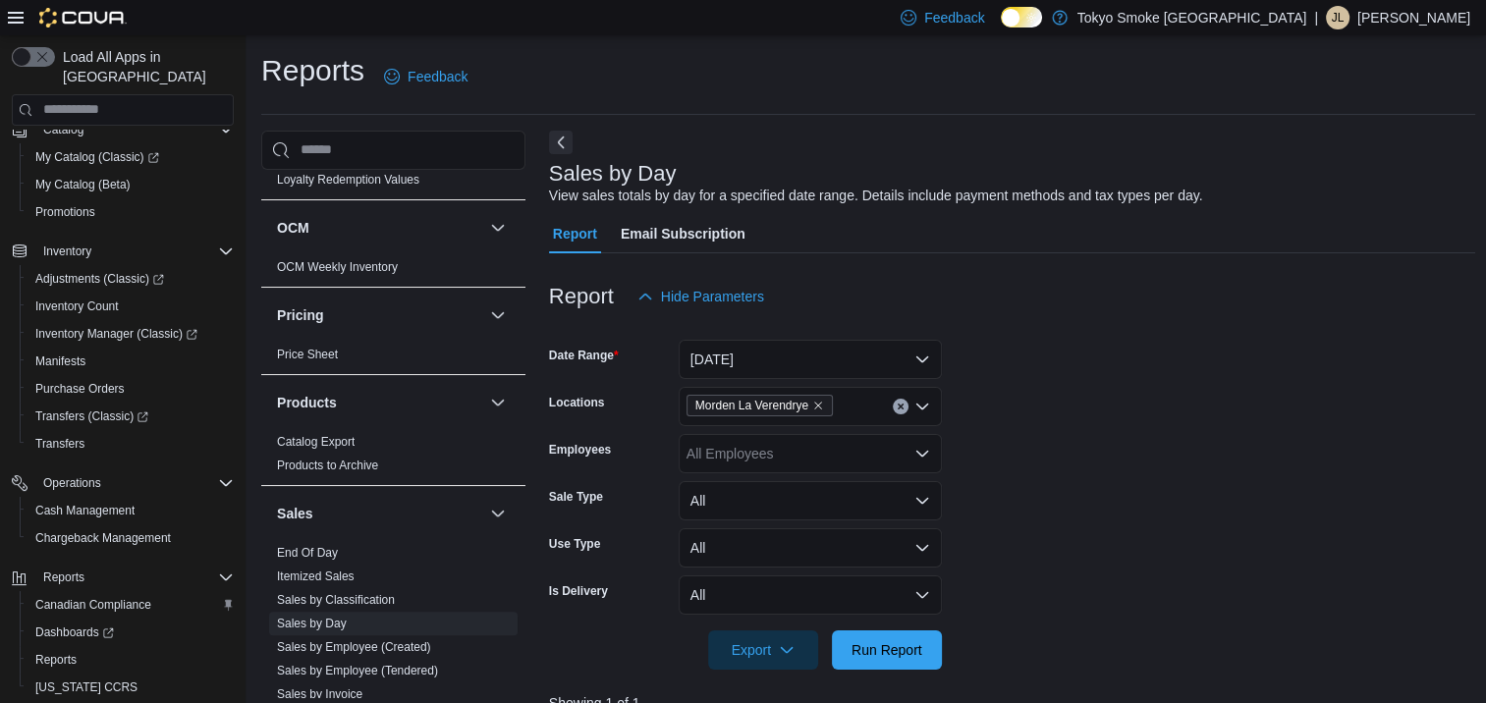
scroll to position [295, 0]
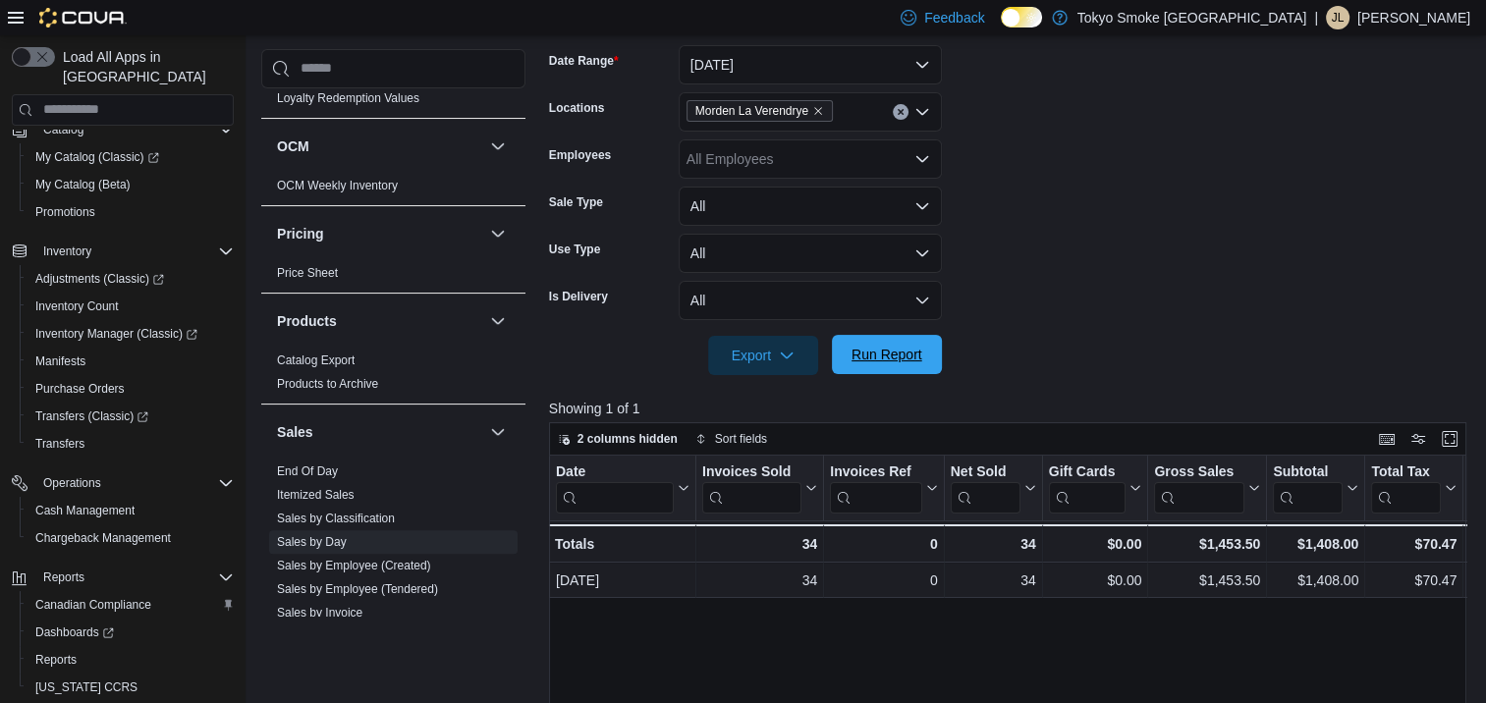
click at [920, 357] on span "Run Report" at bounding box center [886, 355] width 71 height 20
click at [908, 367] on span "Run Report" at bounding box center [886, 354] width 86 height 39
click at [889, 354] on span "Run Report" at bounding box center [886, 355] width 71 height 20
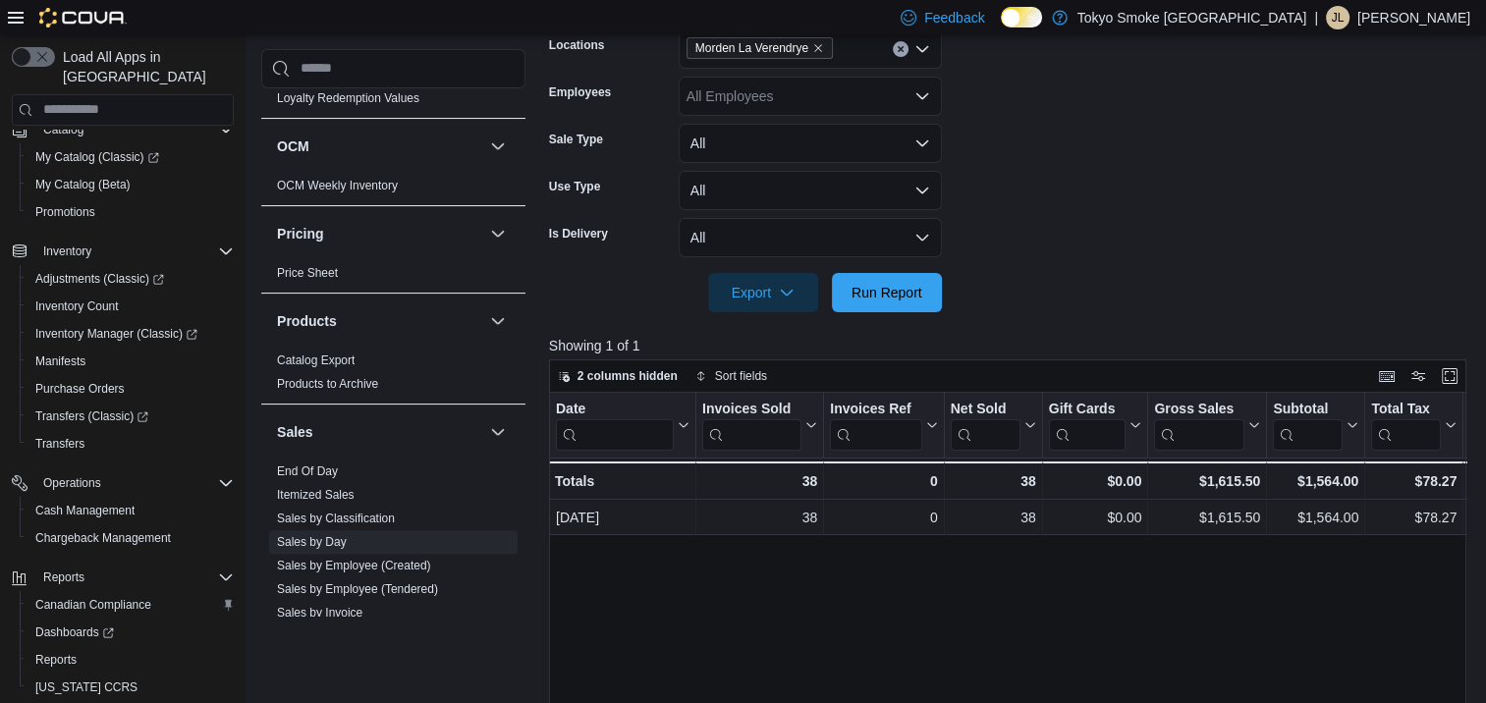
scroll to position [393, 0]
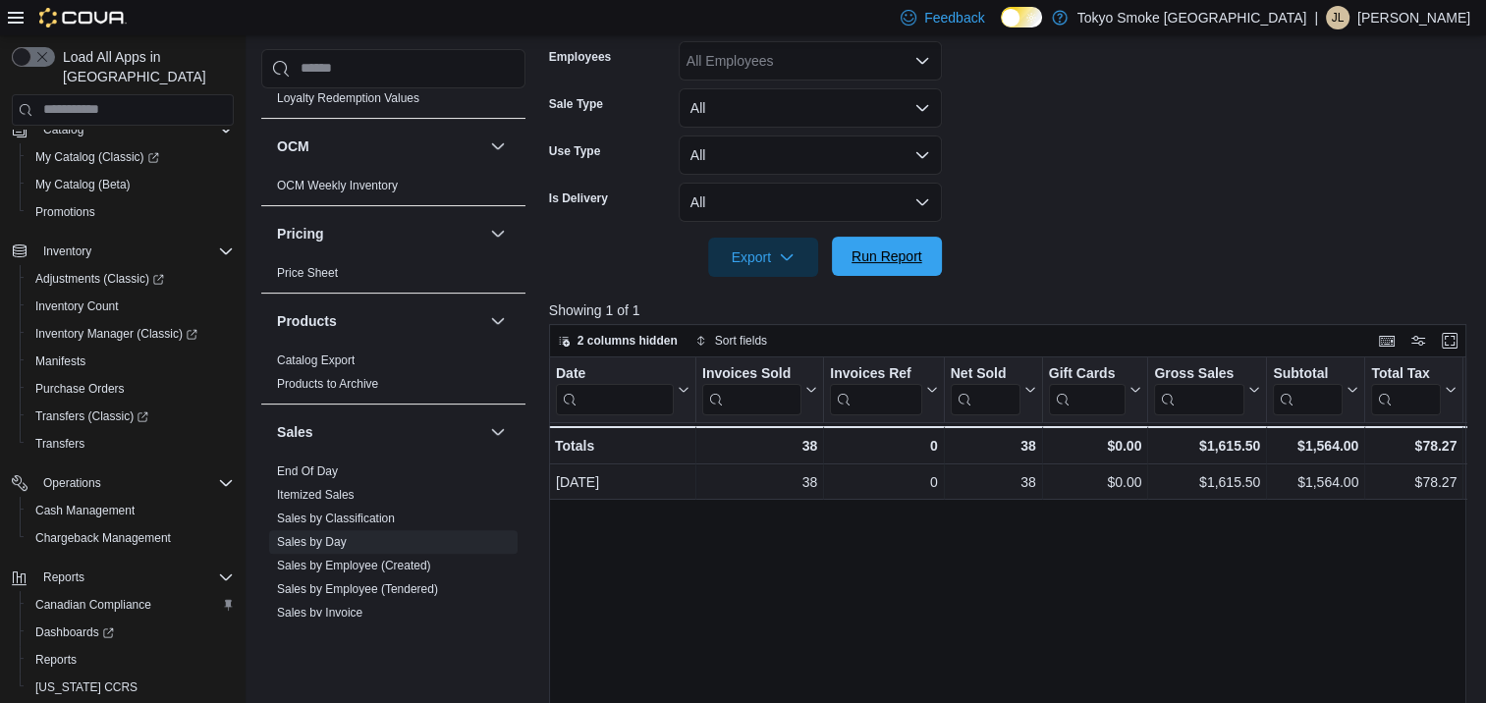
click at [889, 265] on span "Run Report" at bounding box center [886, 256] width 71 height 20
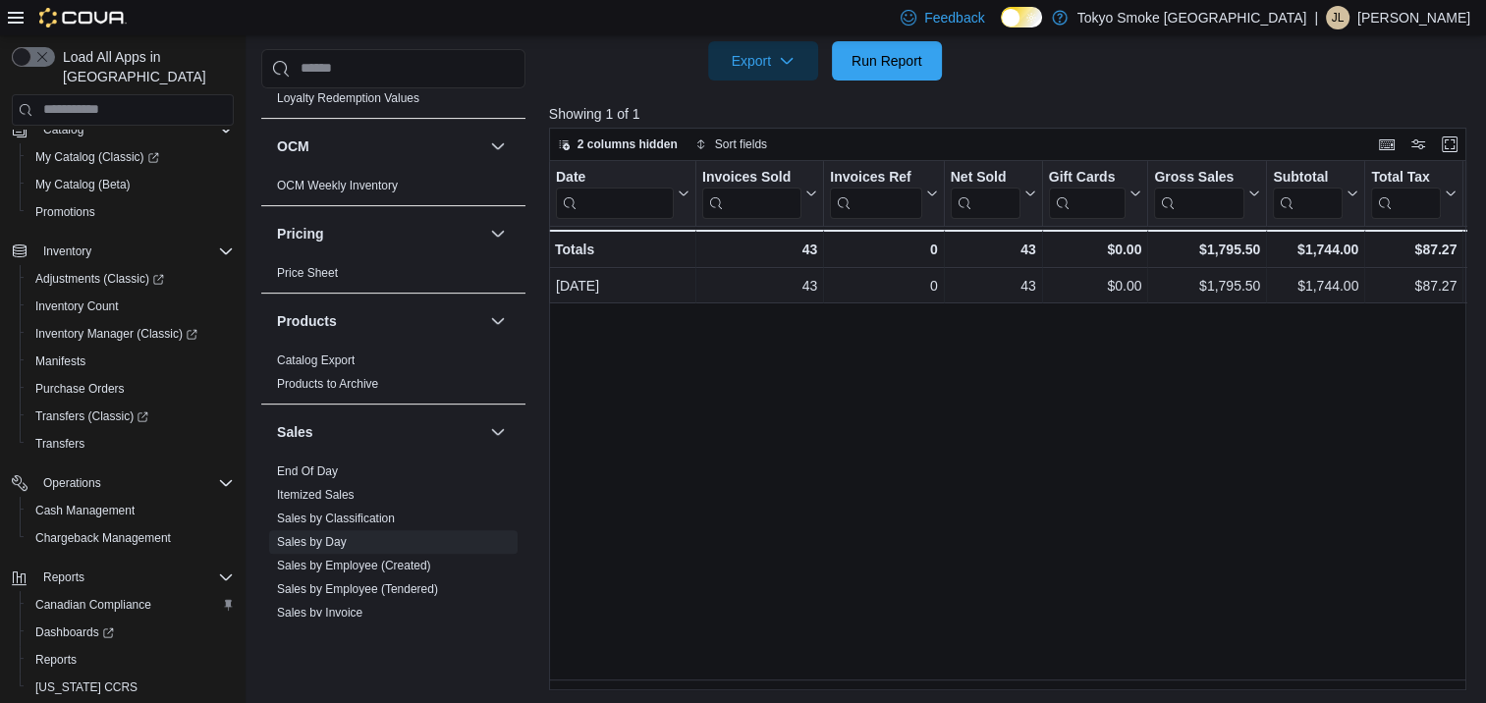
scroll to position [591, 0]
drag, startPoint x: 810, startPoint y: 687, endPoint x: 1066, endPoint y: 676, distance: 256.6
click at [1066, 676] on div "Date Click to view column header actions Invoices Sold Click to view column hea…" at bounding box center [1007, 423] width 917 height 529
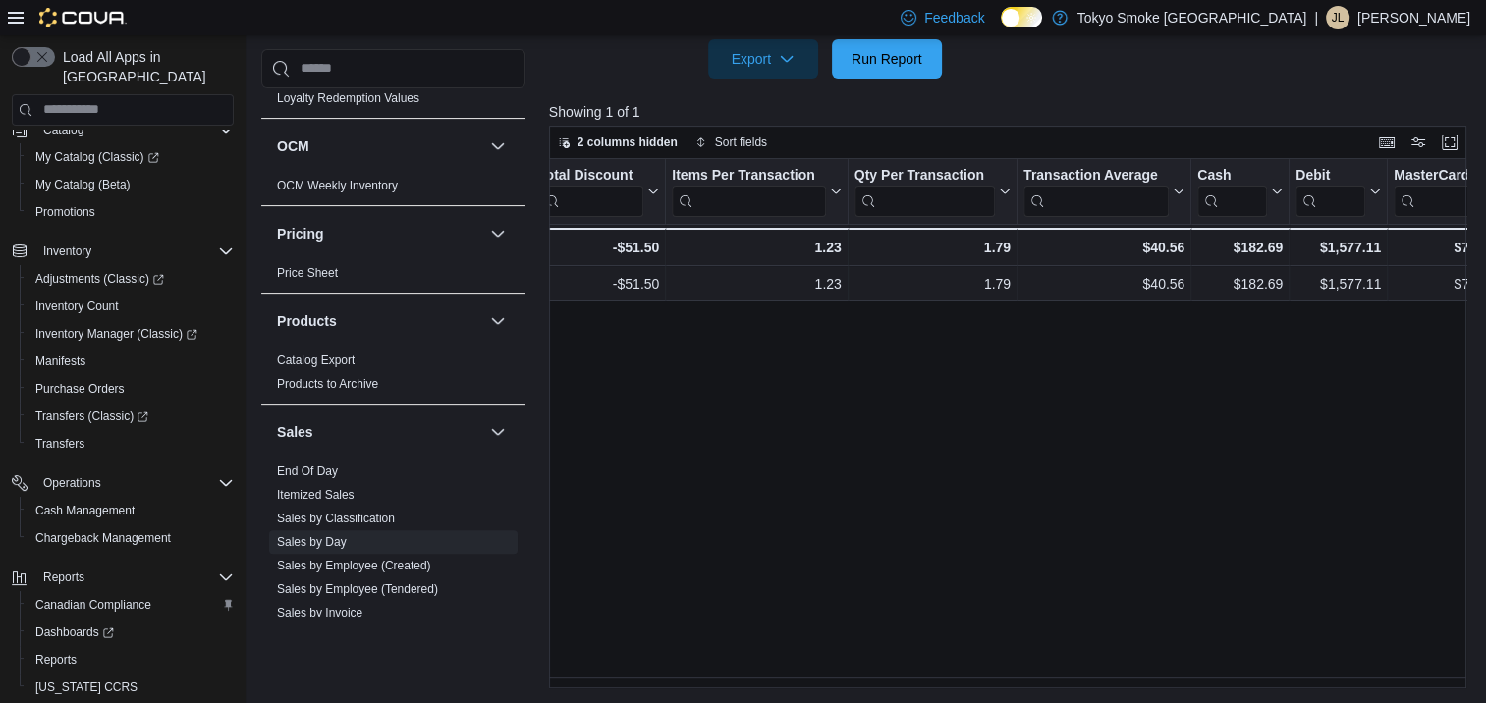
scroll to position [0, 0]
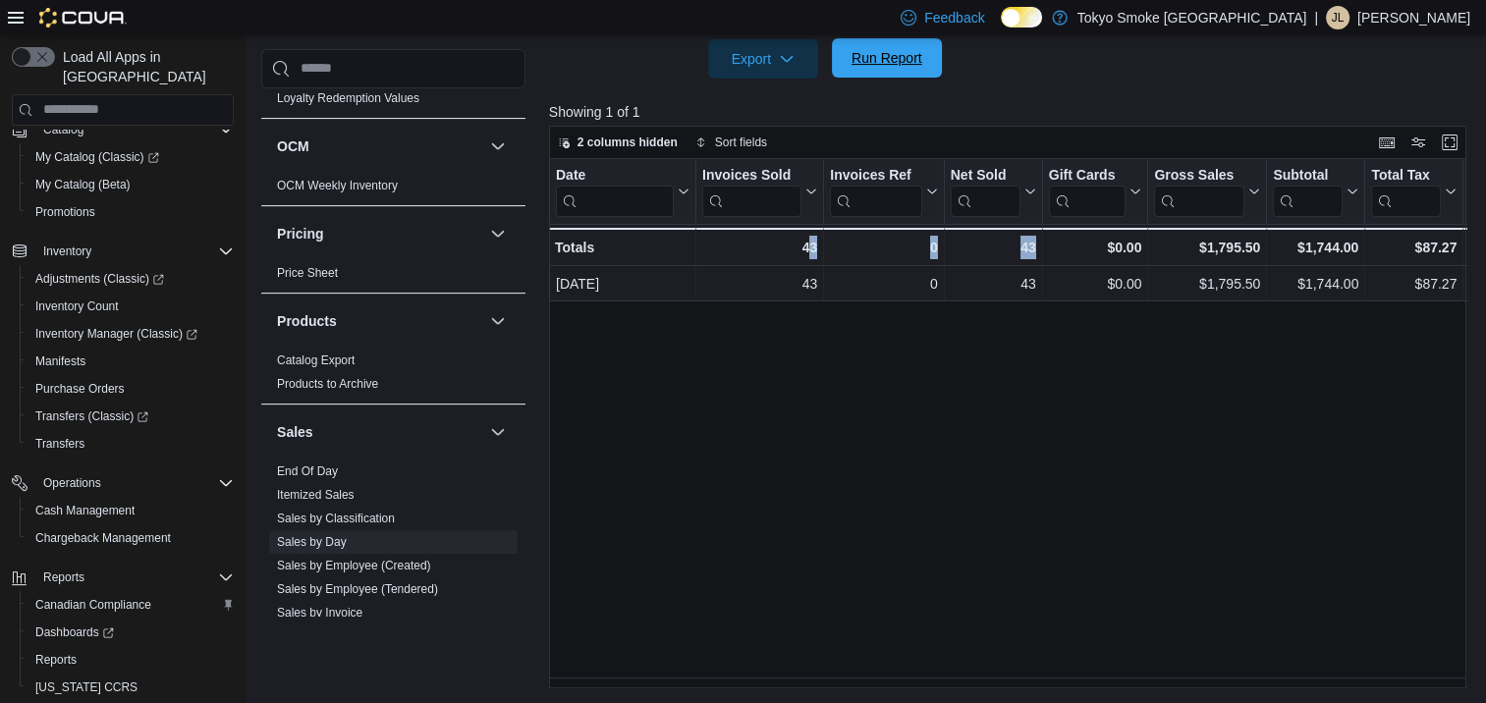
click at [894, 43] on span "Run Report" at bounding box center [886, 57] width 86 height 39
click at [869, 71] on span "Run Report" at bounding box center [886, 57] width 86 height 39
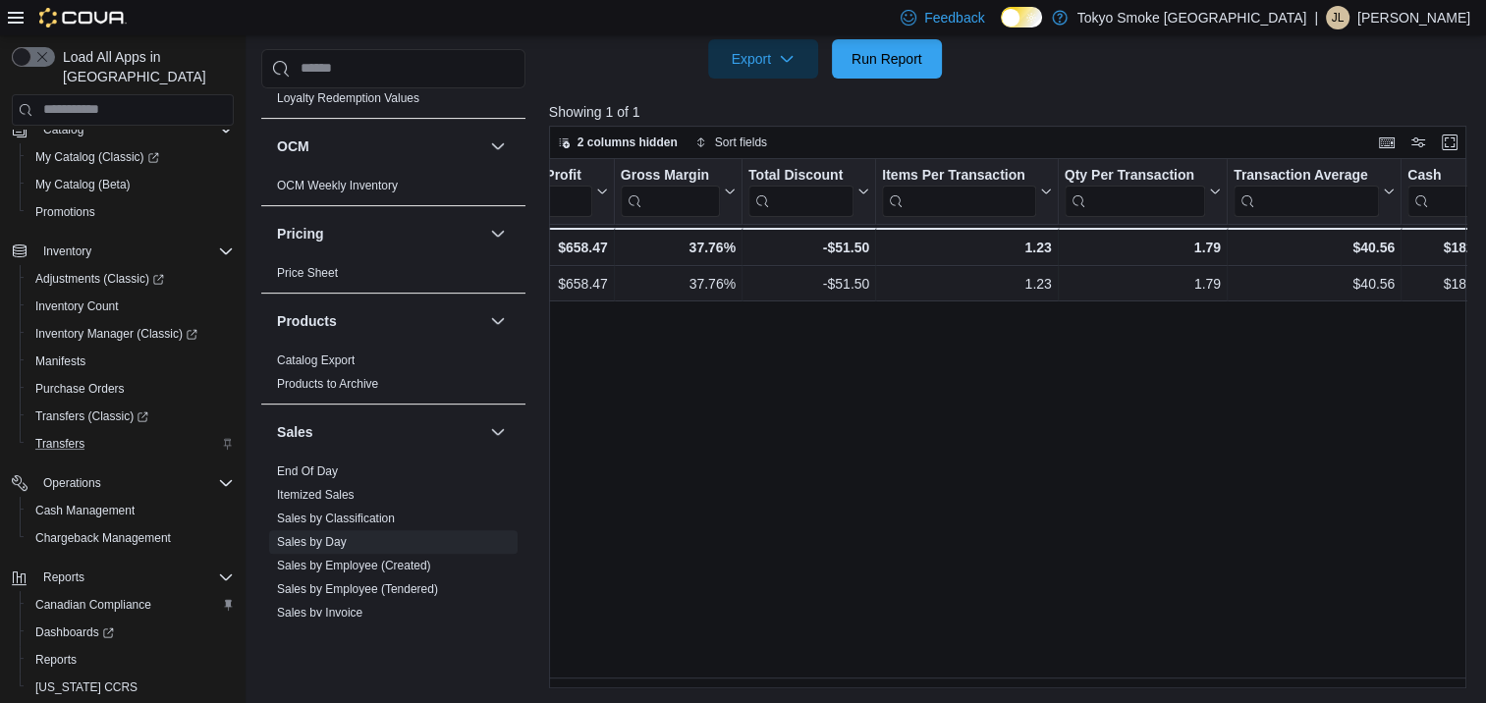
scroll to position [233, 0]
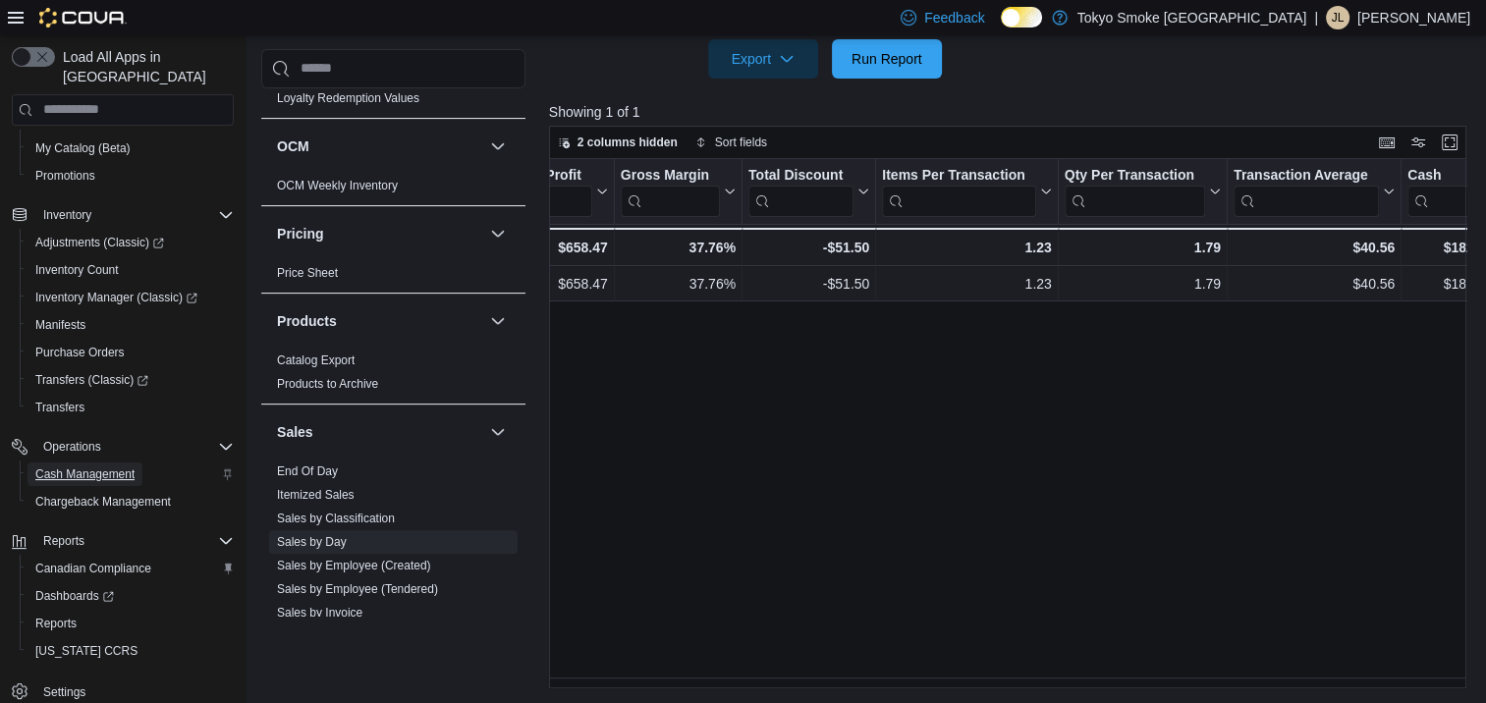
click at [86, 466] on span "Cash Management" at bounding box center [84, 474] width 99 height 16
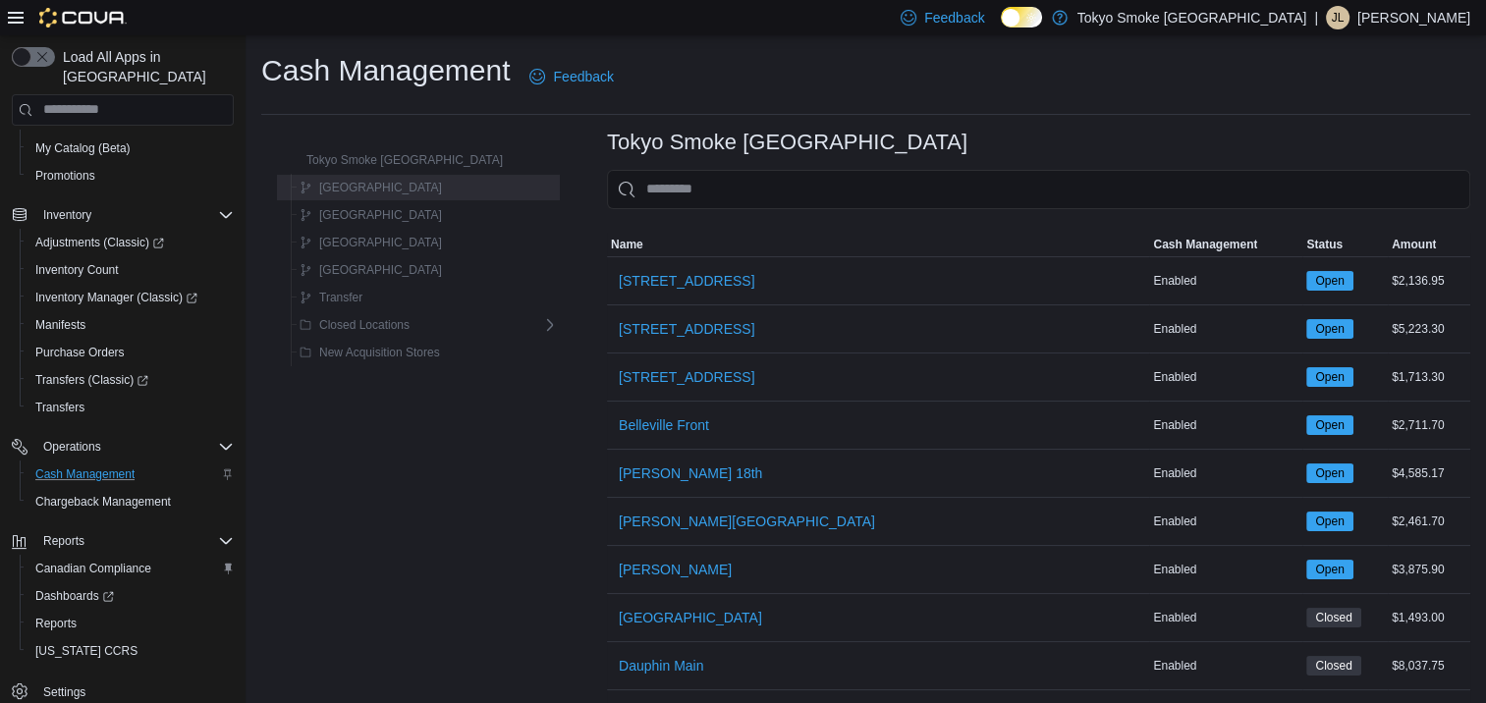
click at [369, 193] on button "[GEOGRAPHIC_DATA]" at bounding box center [371, 188] width 158 height 24
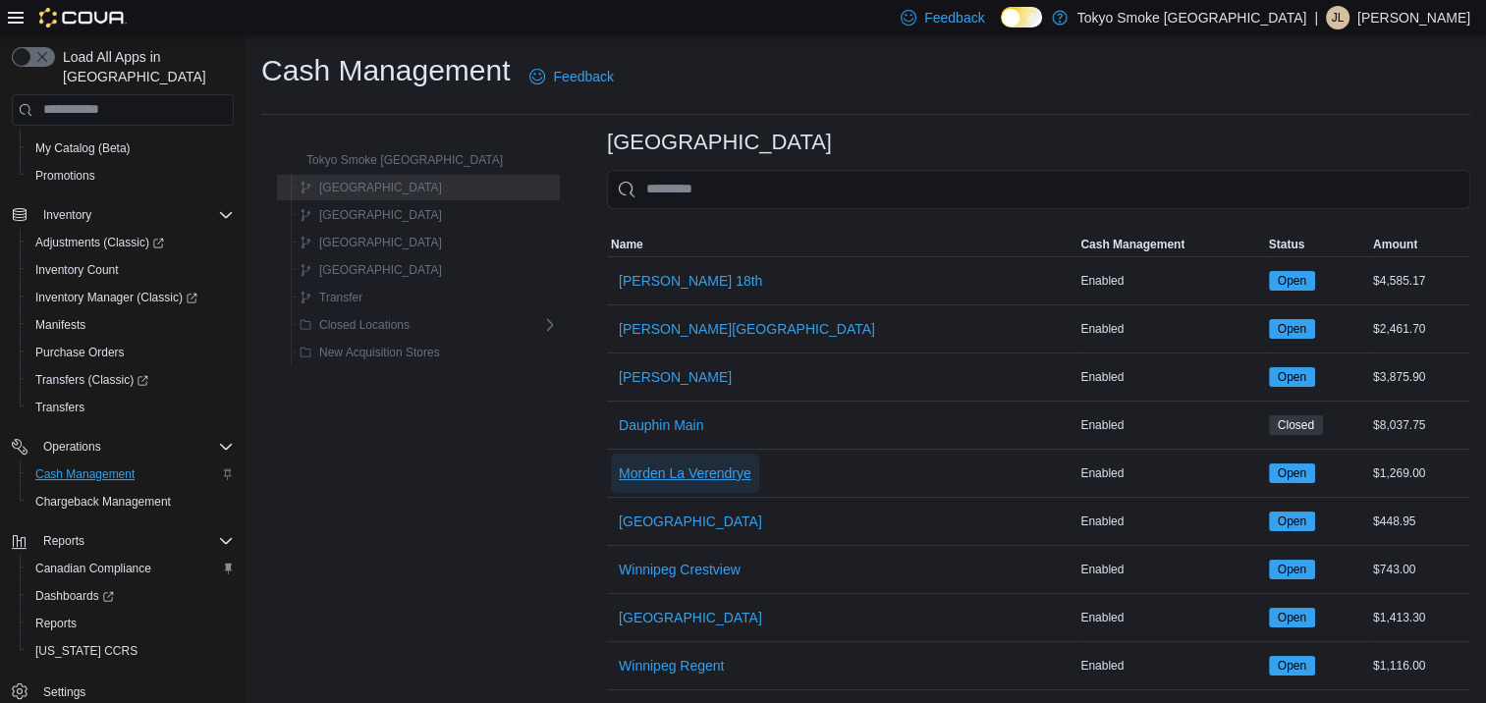
click at [621, 486] on span "Morden La Verendrye" at bounding box center [685, 473] width 133 height 39
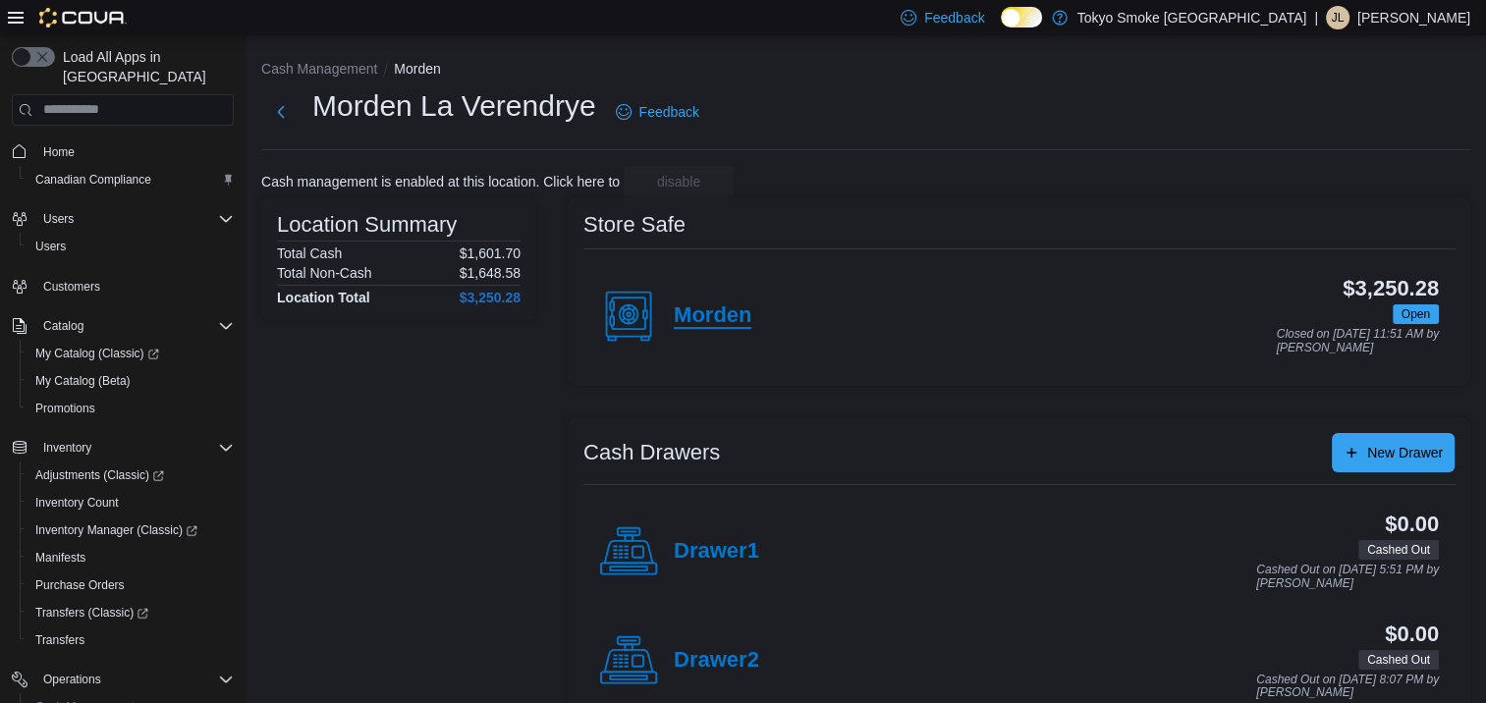
click at [709, 309] on h4 "Morden" at bounding box center [713, 316] width 78 height 26
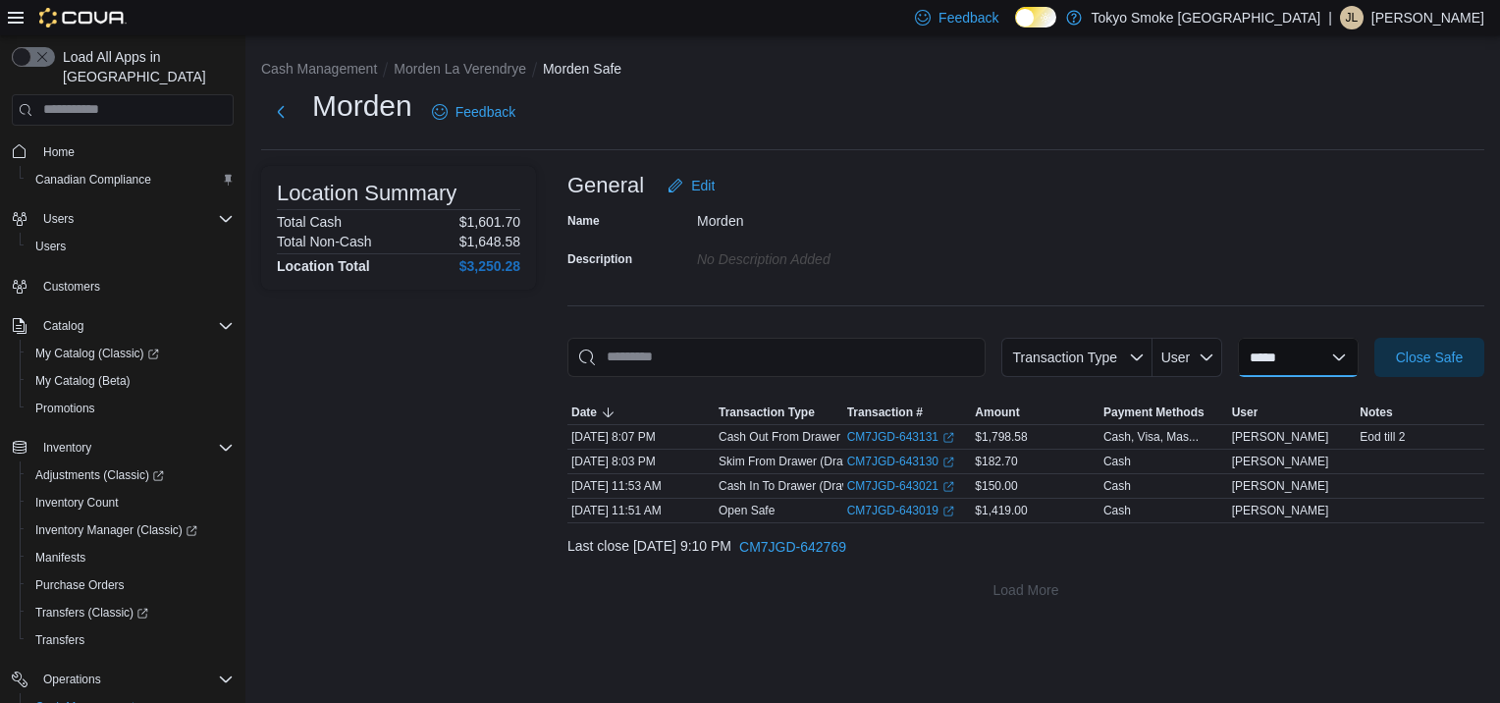
click at [1349, 367] on select "**********" at bounding box center [1298, 357] width 121 height 39
select select "**********"
click at [1238, 338] on select "**********" at bounding box center [1298, 357] width 121 height 39
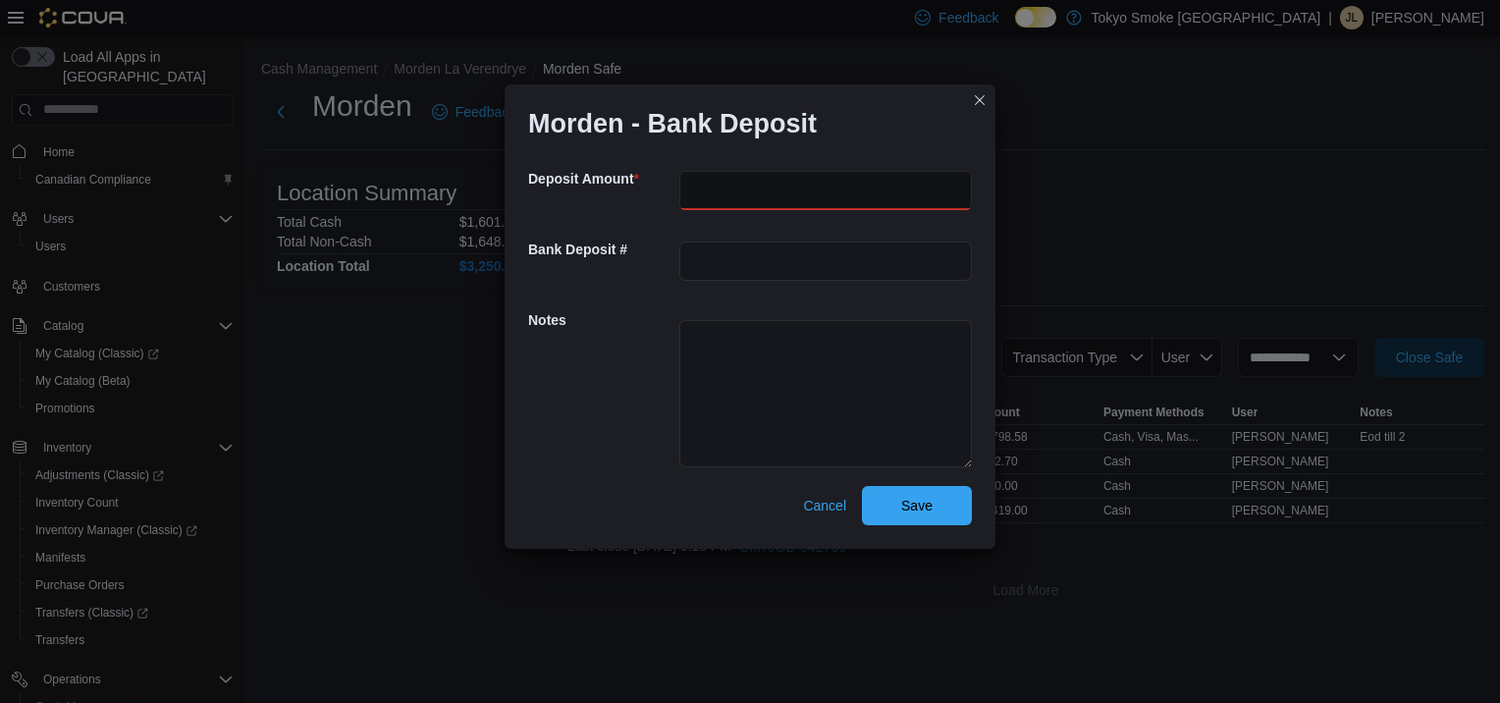
click at [712, 189] on input "number" at bounding box center [825, 190] width 293 height 39
type input "******"
click at [868, 393] on textarea at bounding box center [825, 393] width 293 height 147
type textarea "***"
click at [945, 513] on span "Save" at bounding box center [917, 504] width 86 height 39
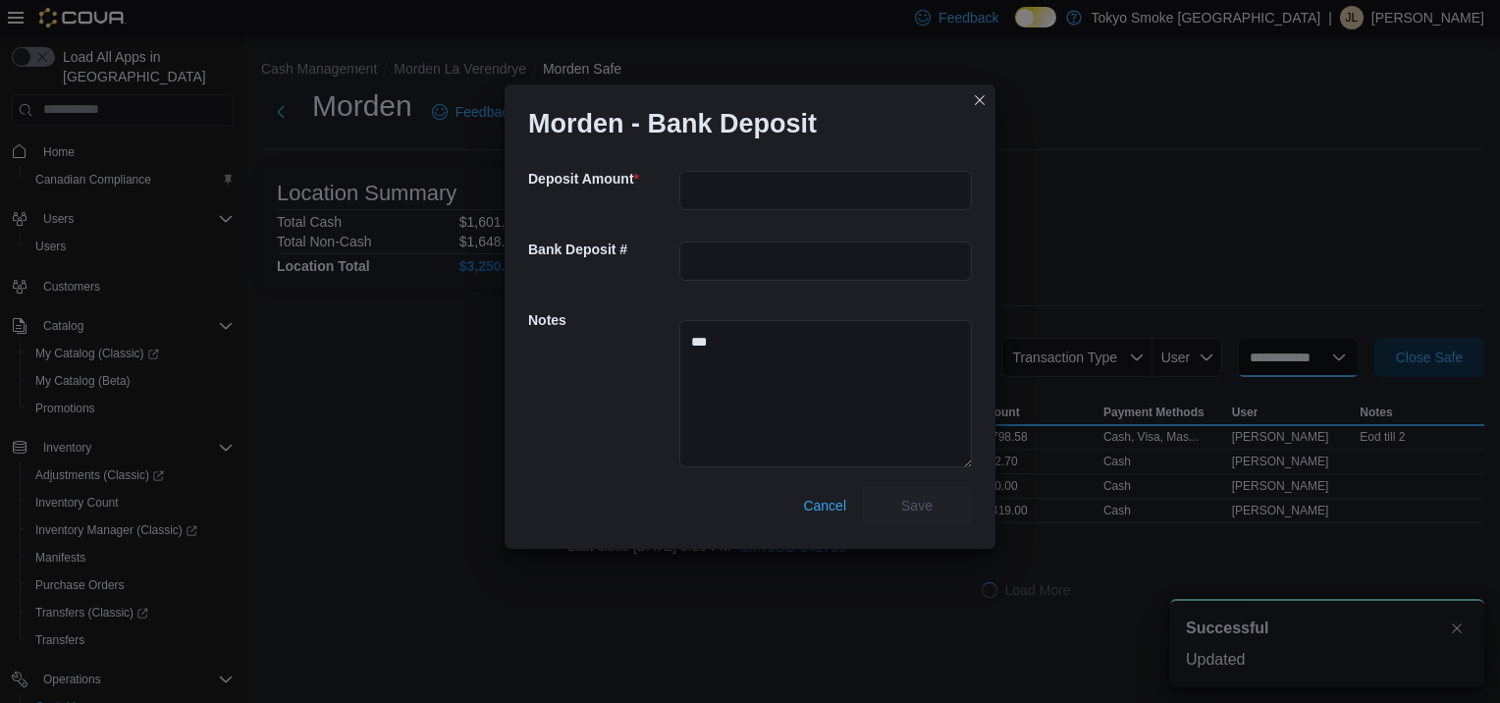
select select
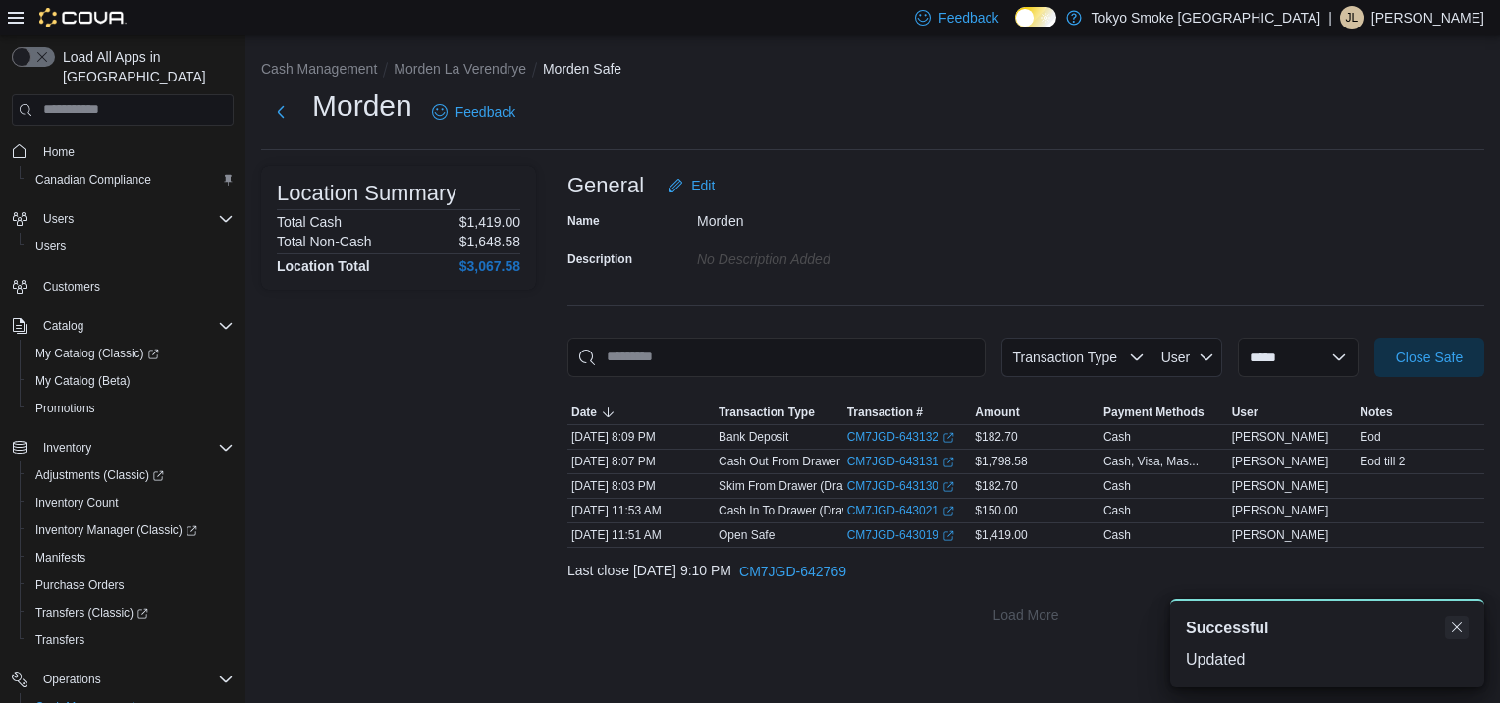
click at [1463, 633] on button "Dismiss toast" at bounding box center [1457, 628] width 24 height 24
click at [1025, 222] on div "Name Morden Description No Description added" at bounding box center [1026, 239] width 917 height 69
click at [28, 145] on button "Home" at bounding box center [123, 151] width 238 height 28
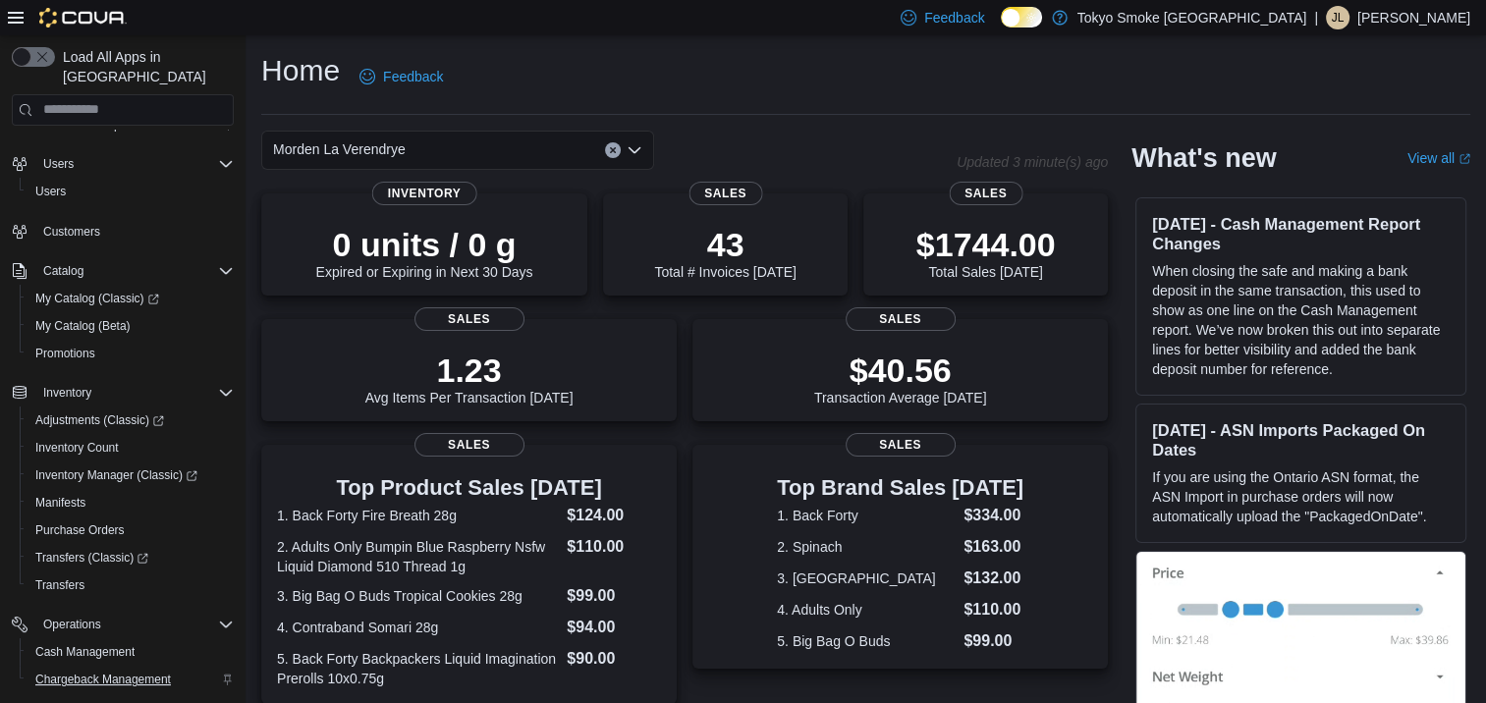
scroll to position [196, 0]
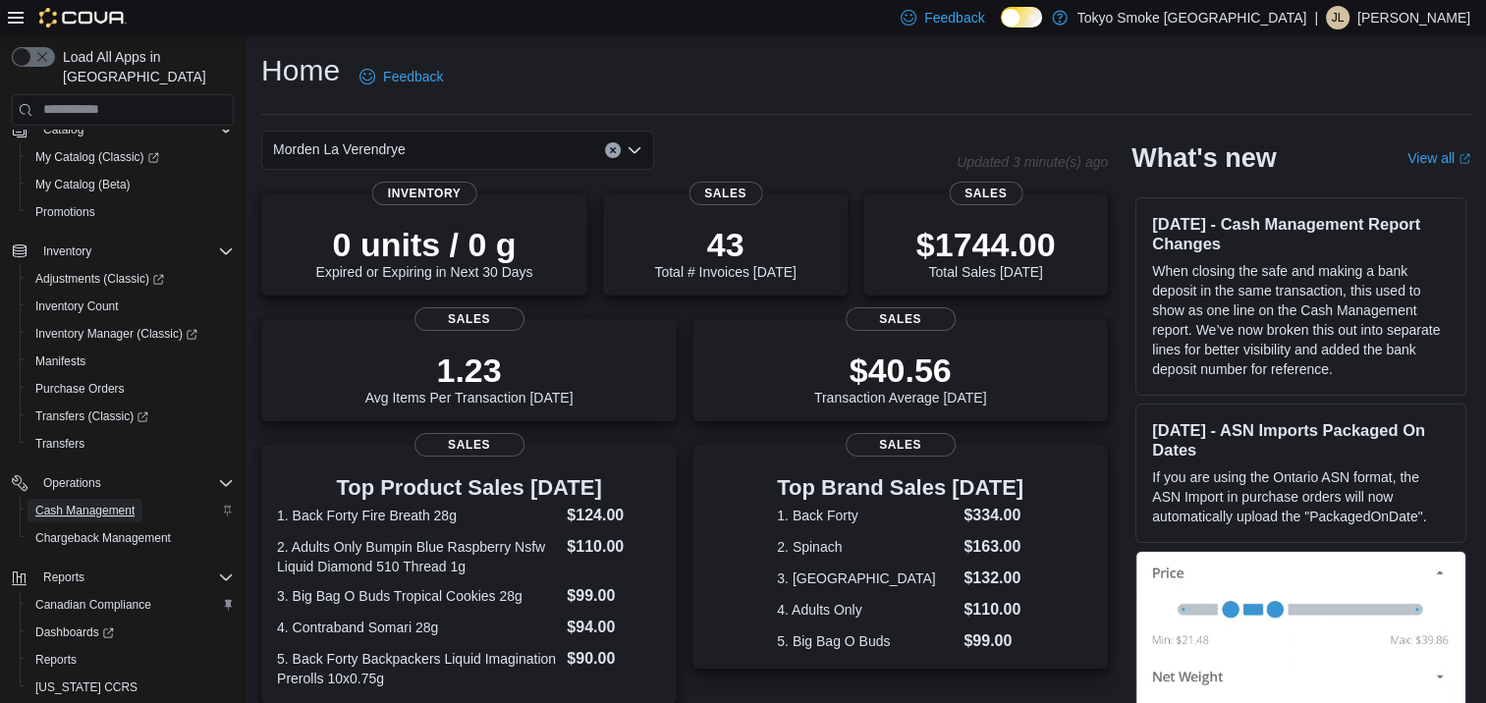
click at [104, 503] on span "Cash Management" at bounding box center [84, 511] width 99 height 16
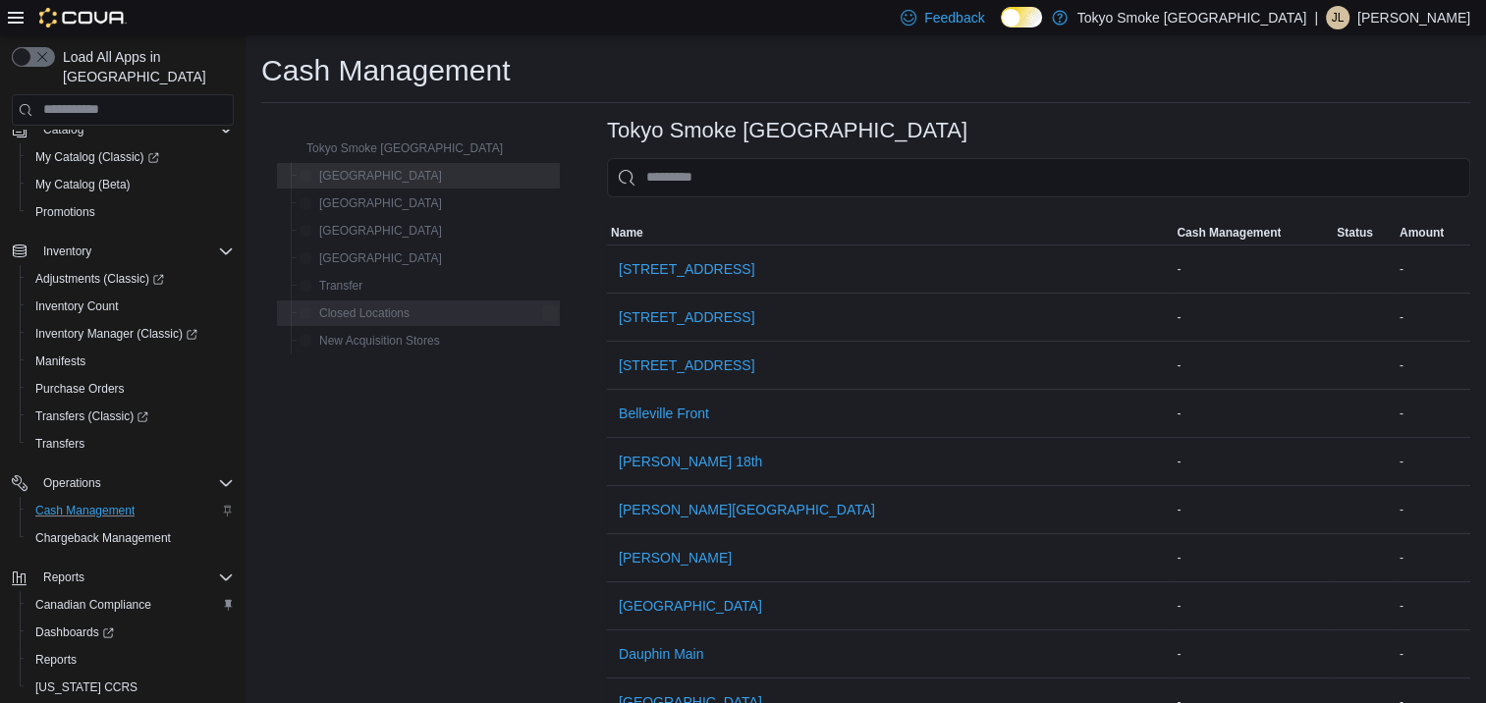
scroll to position [181, 0]
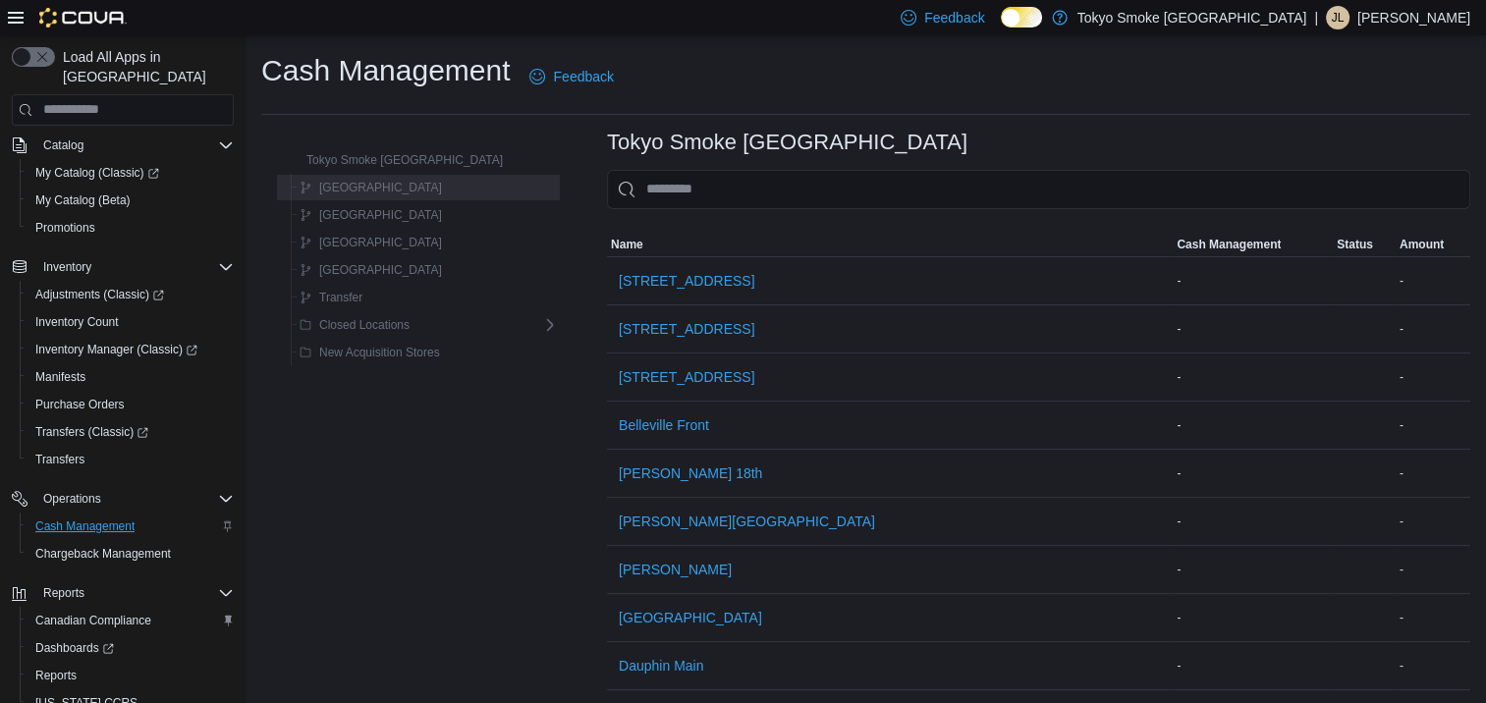
click at [344, 197] on span "[GEOGRAPHIC_DATA]" at bounding box center [370, 188] width 142 height 24
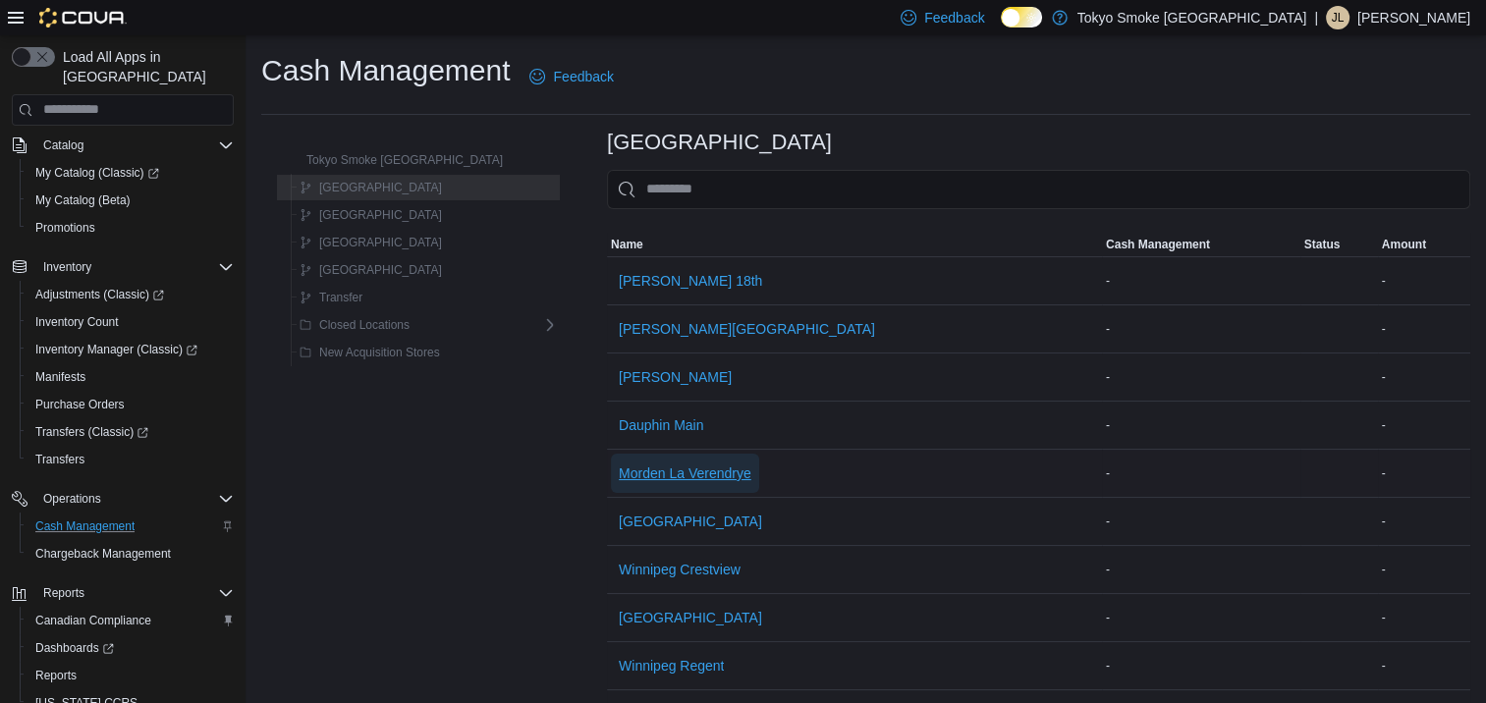
click at [619, 484] on span "Morden La Verendrye" at bounding box center [685, 473] width 133 height 39
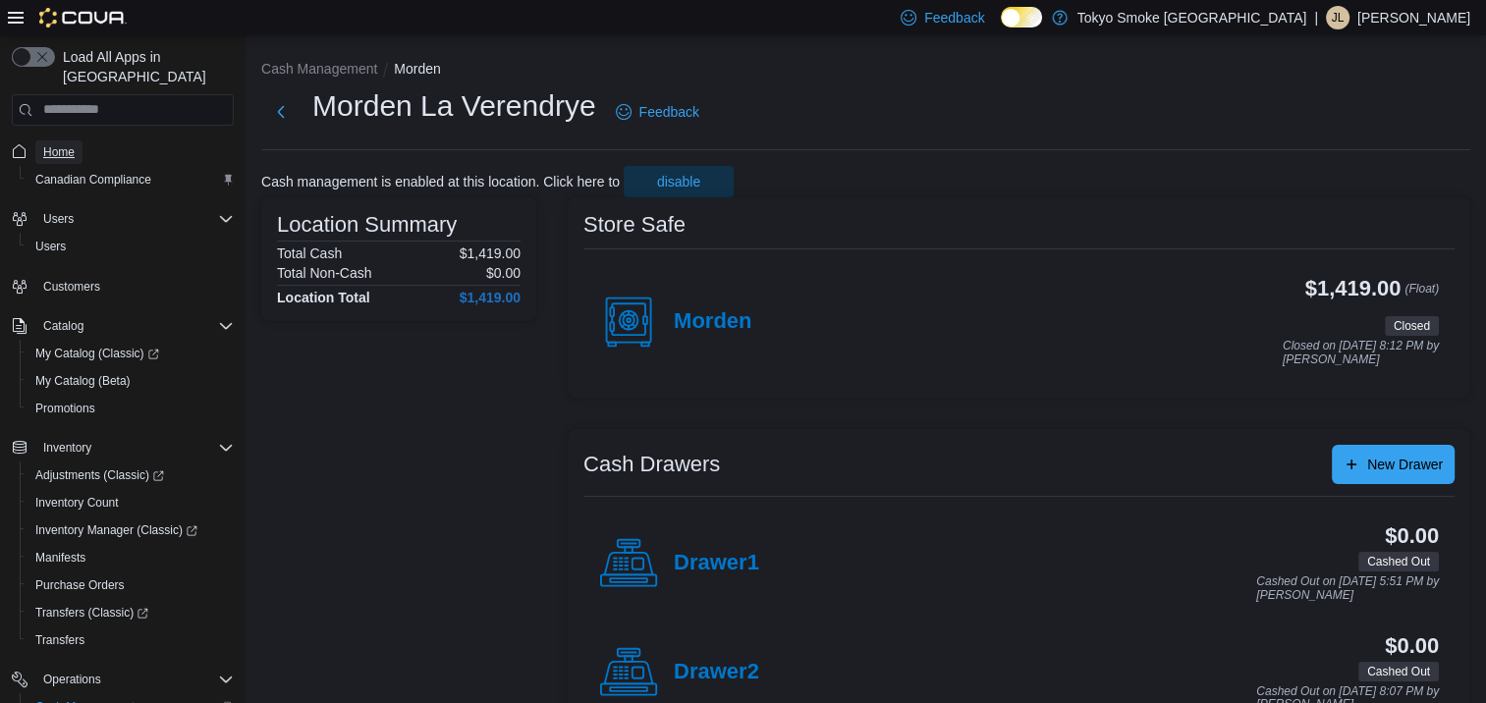
drag, startPoint x: 80, startPoint y: 132, endPoint x: 119, endPoint y: 136, distance: 39.5
click at [80, 140] on link "Home" at bounding box center [58, 152] width 47 height 24
